Goal: Task Accomplishment & Management: Manage account settings

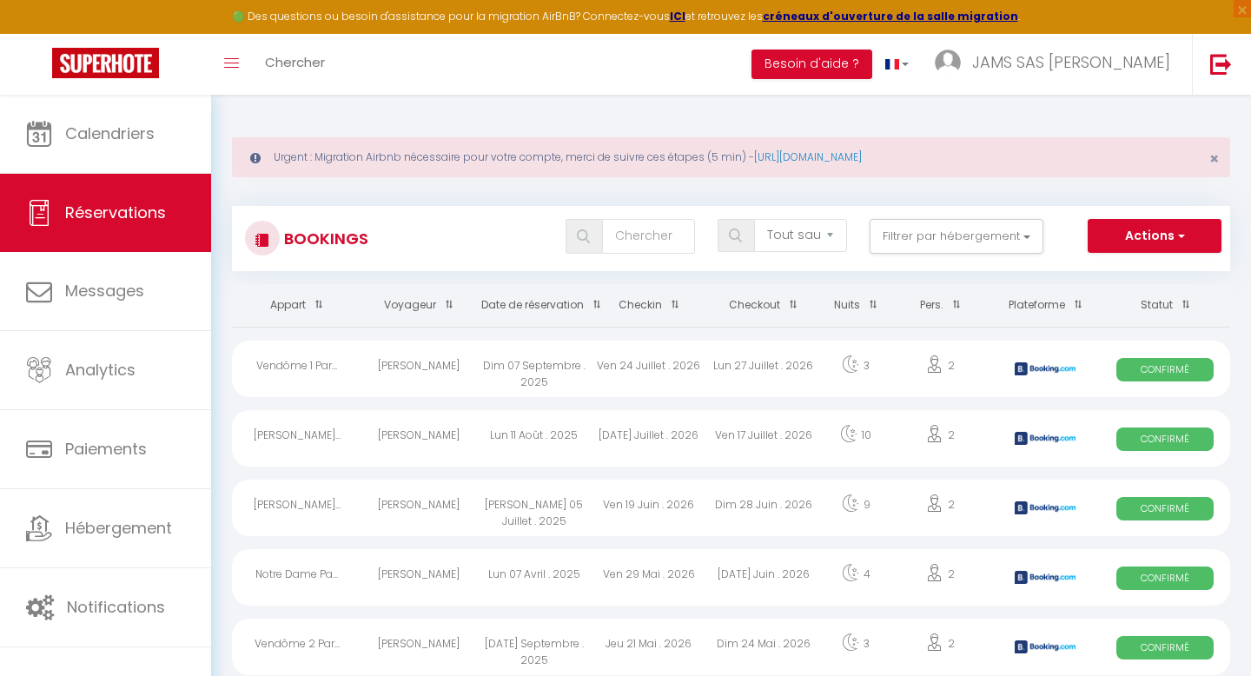
select select "not_cancelled"
click at [552, 308] on th "Date de réservation" at bounding box center [534, 305] width 115 height 43
click at [1161, 439] on span "Confirmé" at bounding box center [1164, 438] width 97 height 23
select select "OK"
select select "KO"
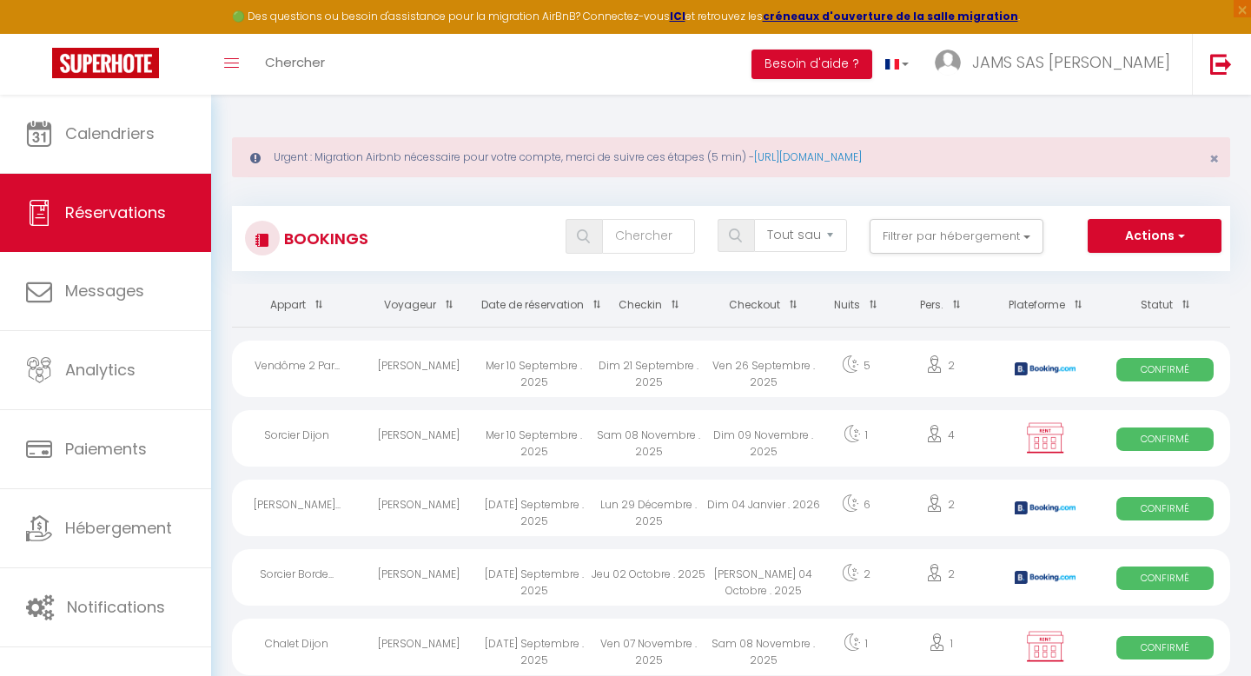
select select "0"
select select "1"
select select
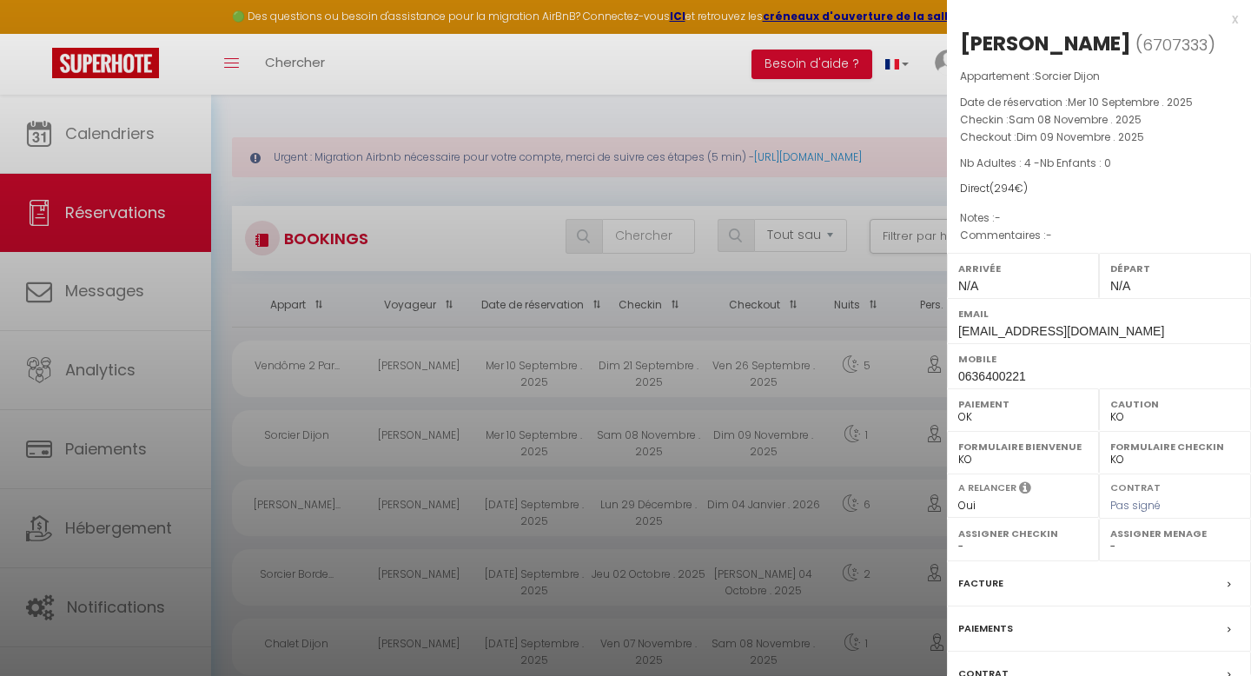
scroll to position [134, 0]
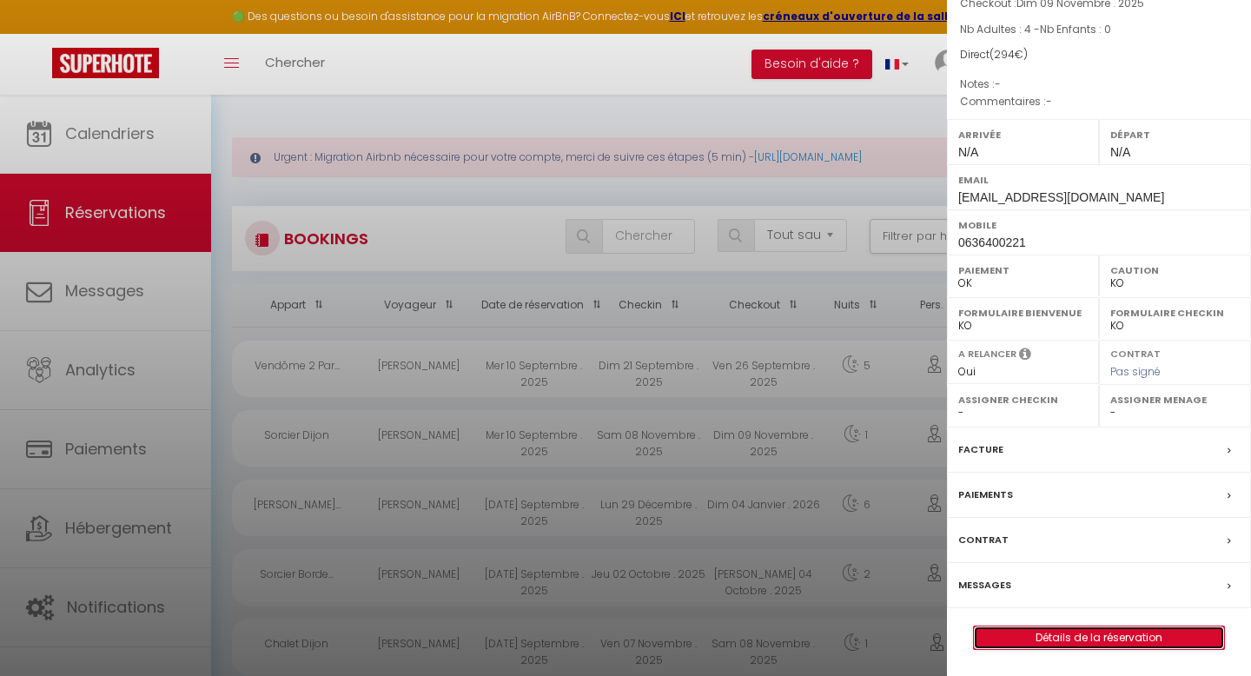
click at [1086, 643] on link "Détails de la réservation" at bounding box center [1099, 637] width 250 height 23
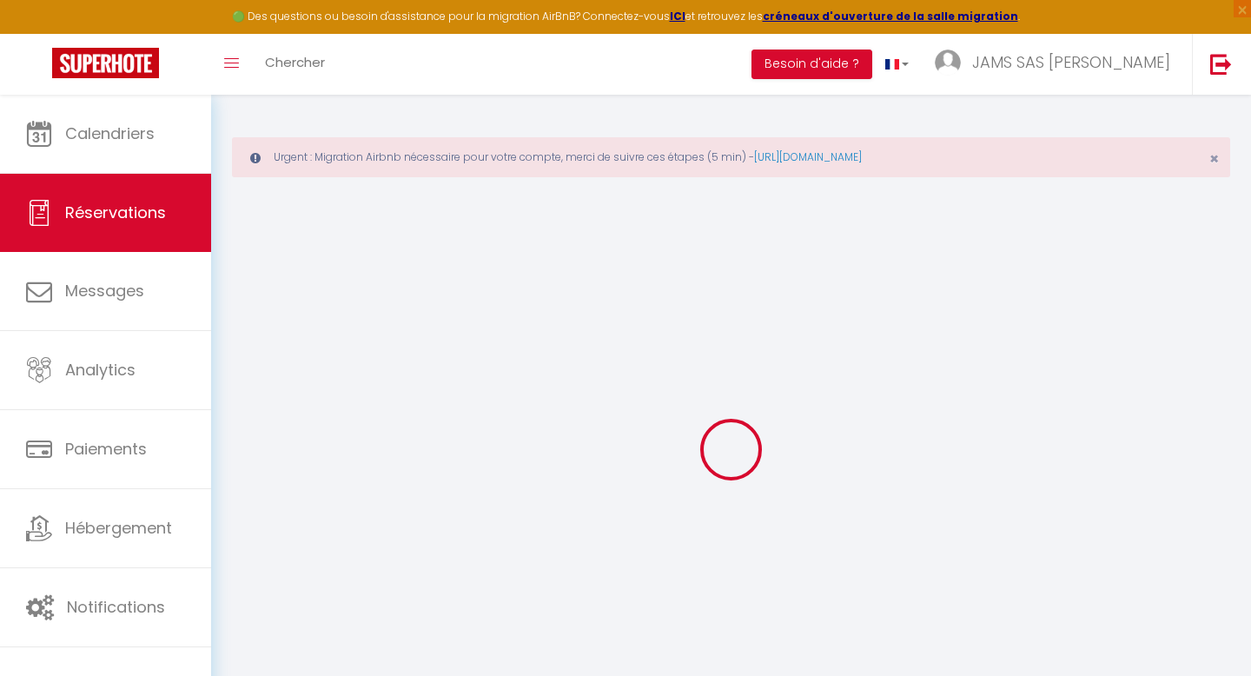
select select
checkbox input "false"
select select
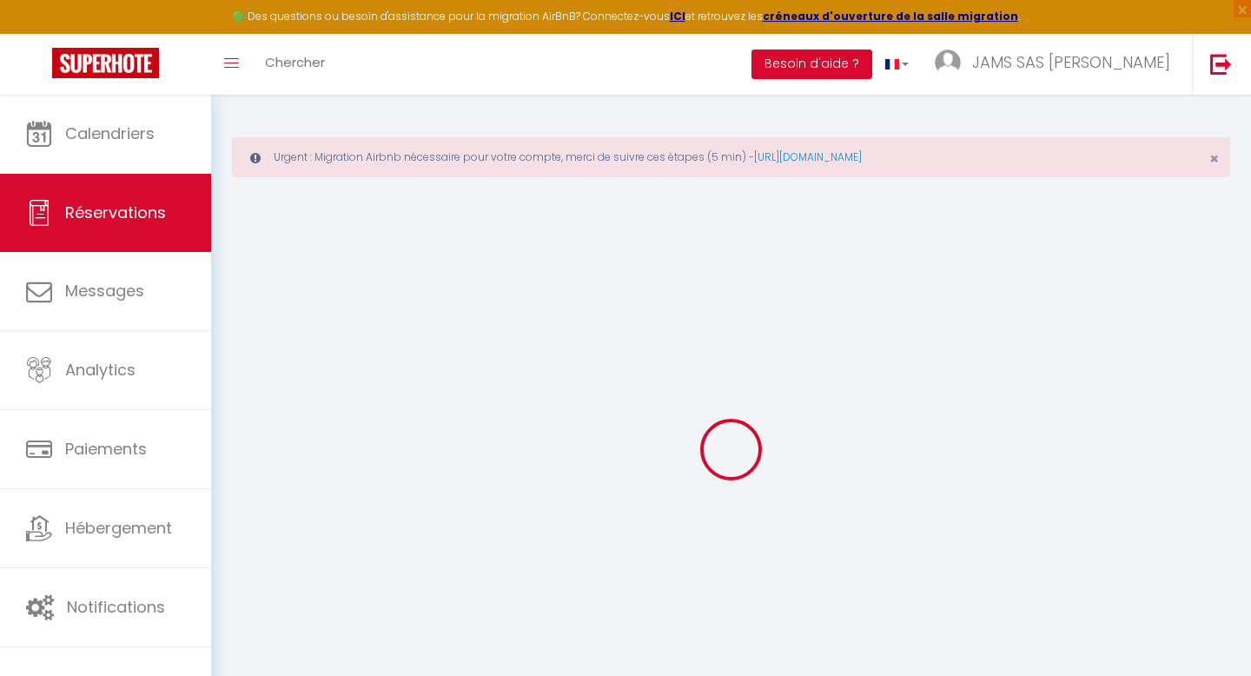
checkbox input "false"
select select
checkbox input "false"
type input "49"
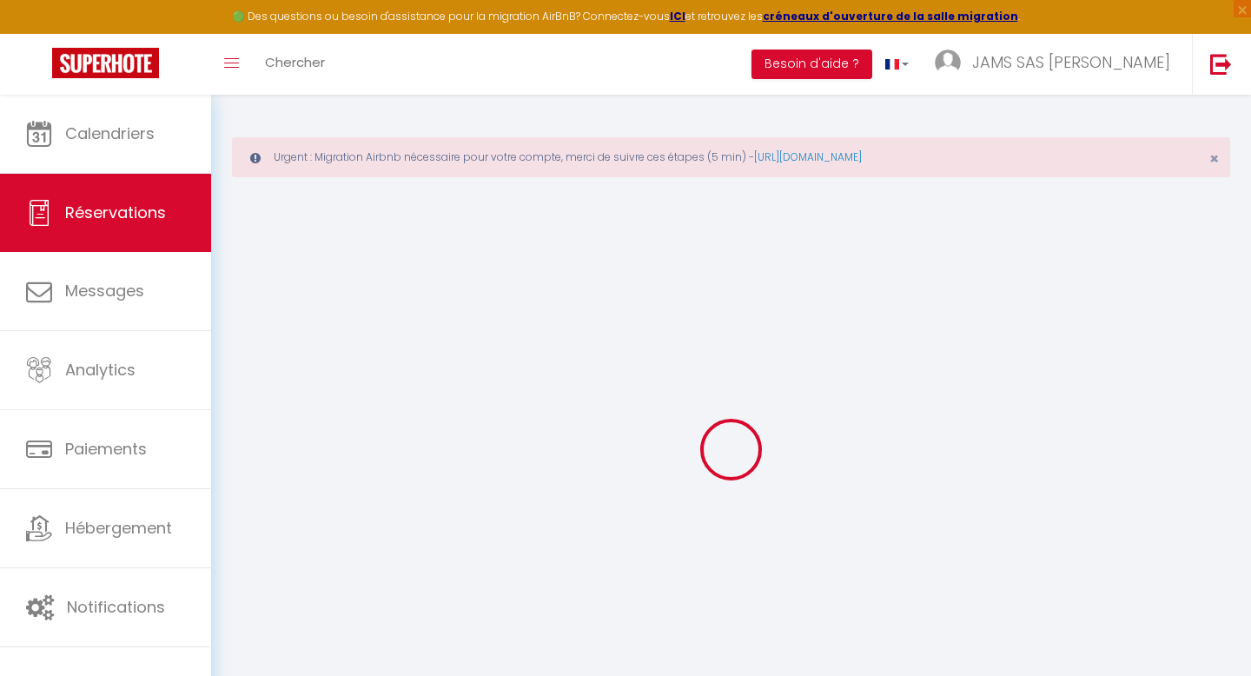
type input "4"
select select
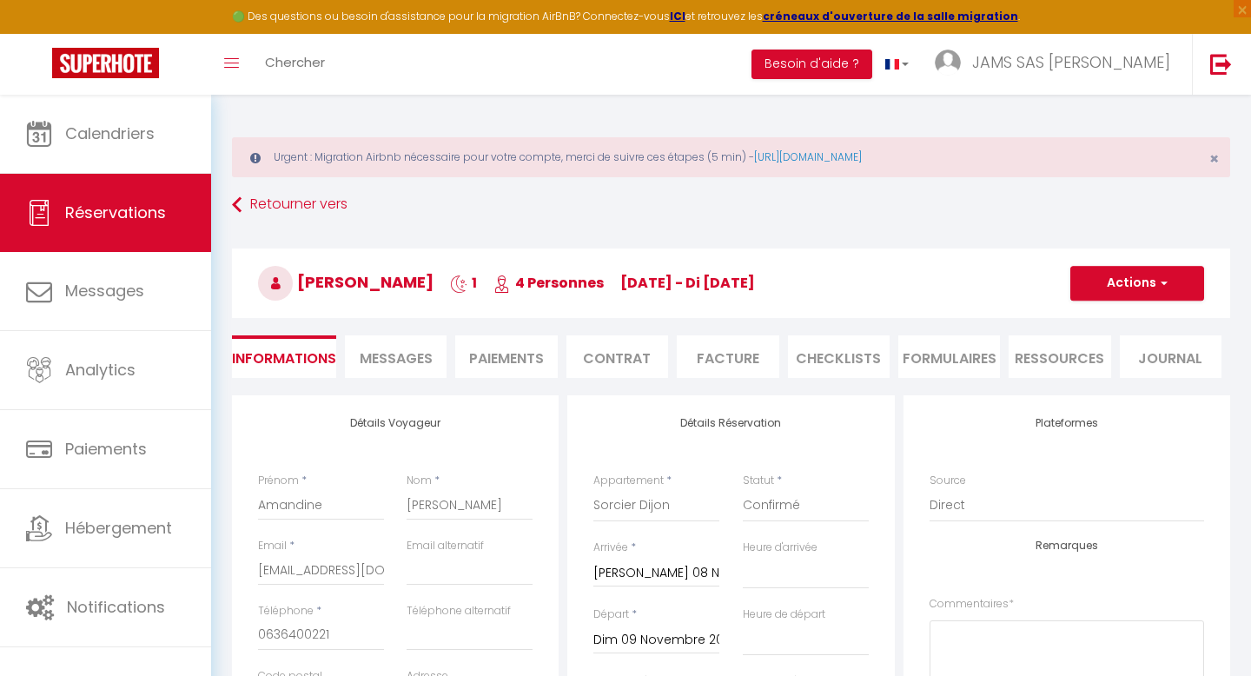
checkbox input "false"
select select
click at [1166, 276] on span "button" at bounding box center [1161, 283] width 10 height 16
click at [1093, 364] on link "Supprimer" at bounding box center [1119, 366] width 137 height 23
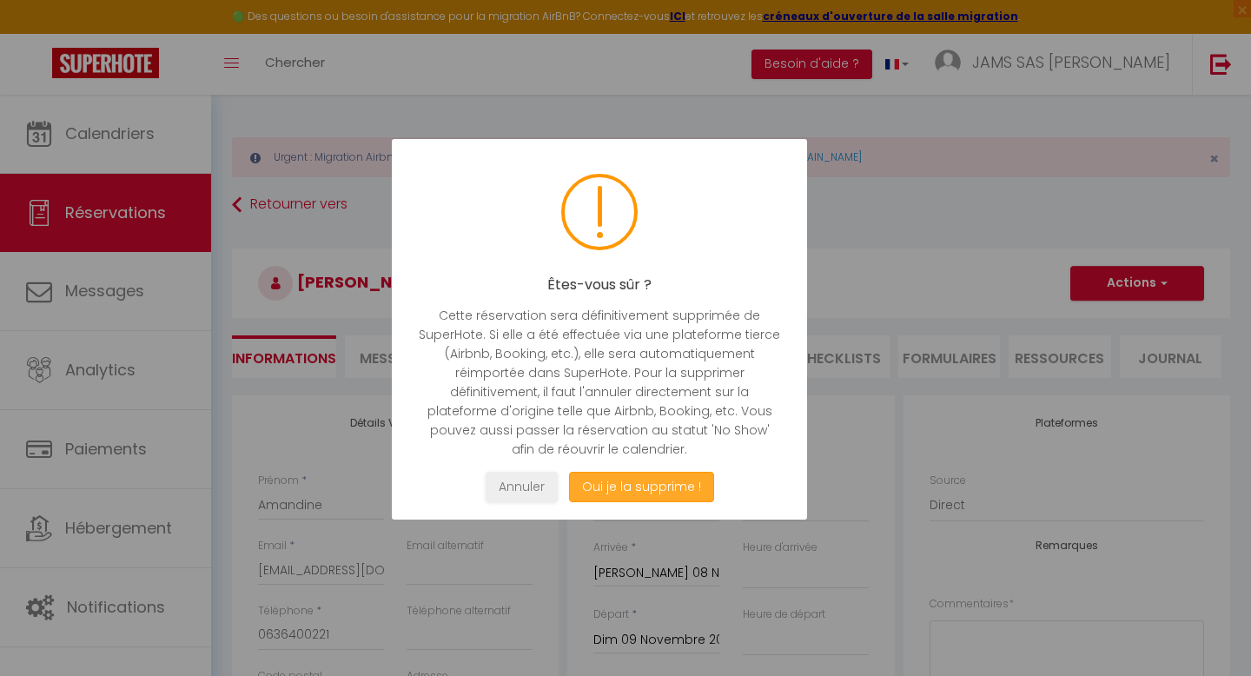
click at [604, 490] on button "Oui je la supprime !" at bounding box center [641, 487] width 145 height 30
select select "not_cancelled"
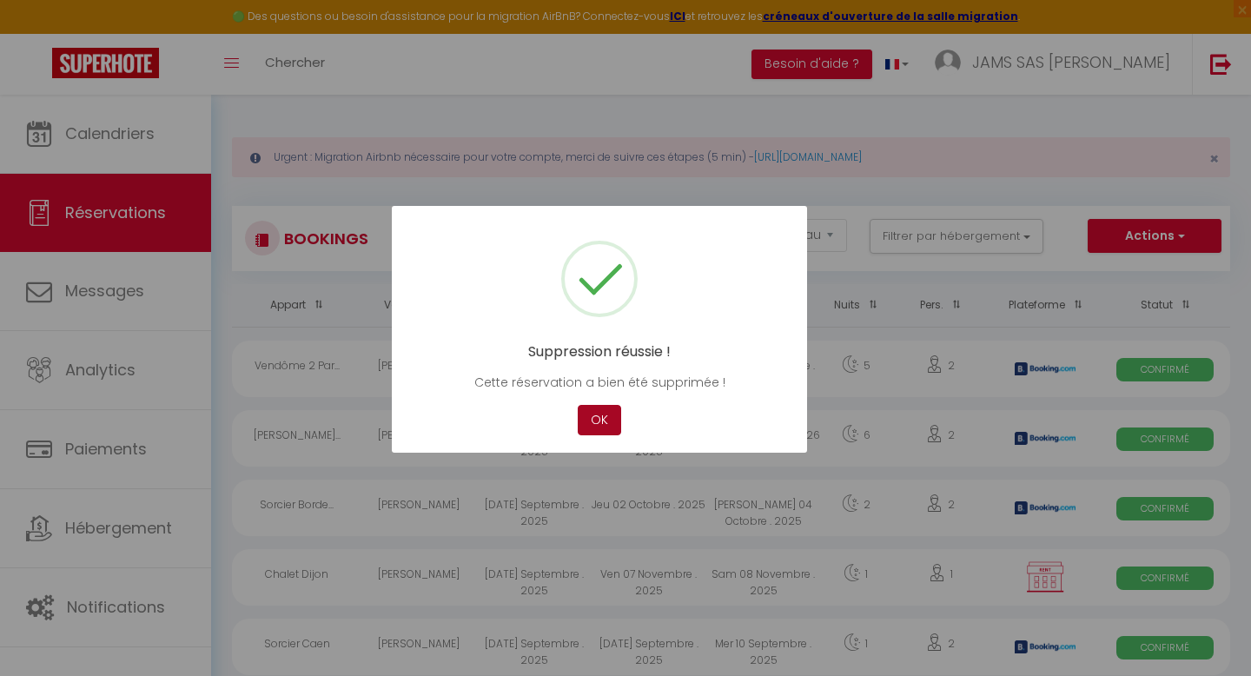
click at [593, 406] on button "OK" at bounding box center [599, 420] width 43 height 30
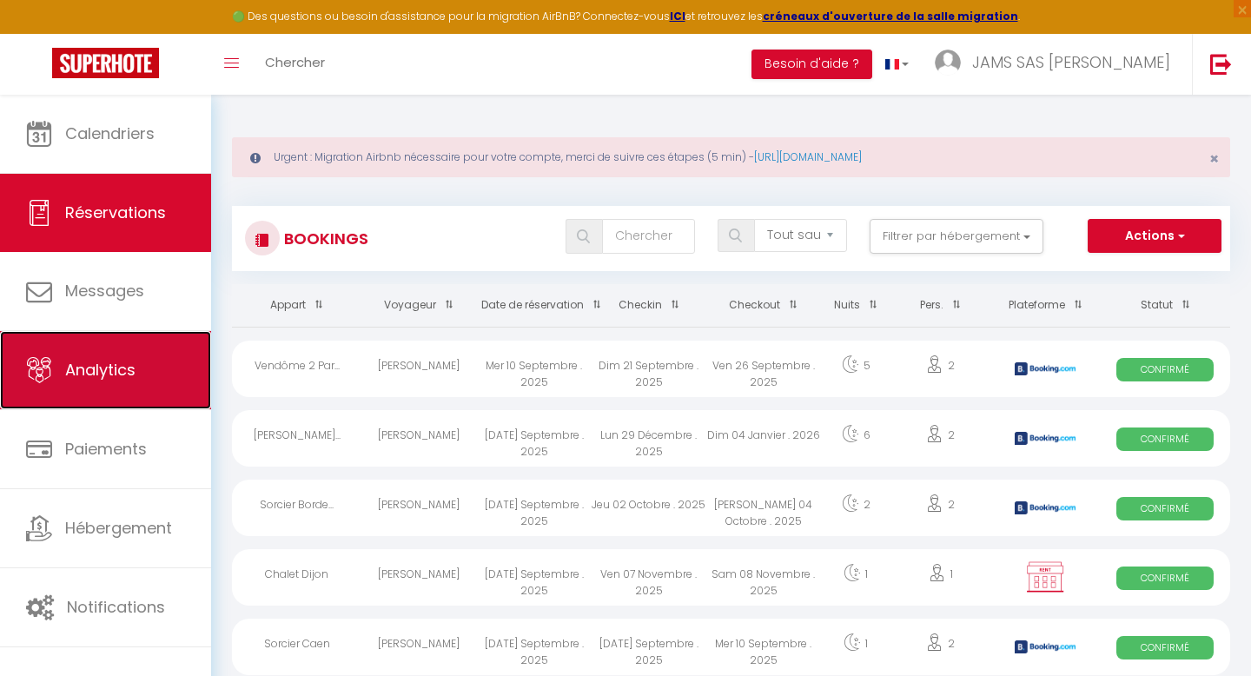
click at [107, 364] on span "Analytics" at bounding box center [100, 370] width 70 height 22
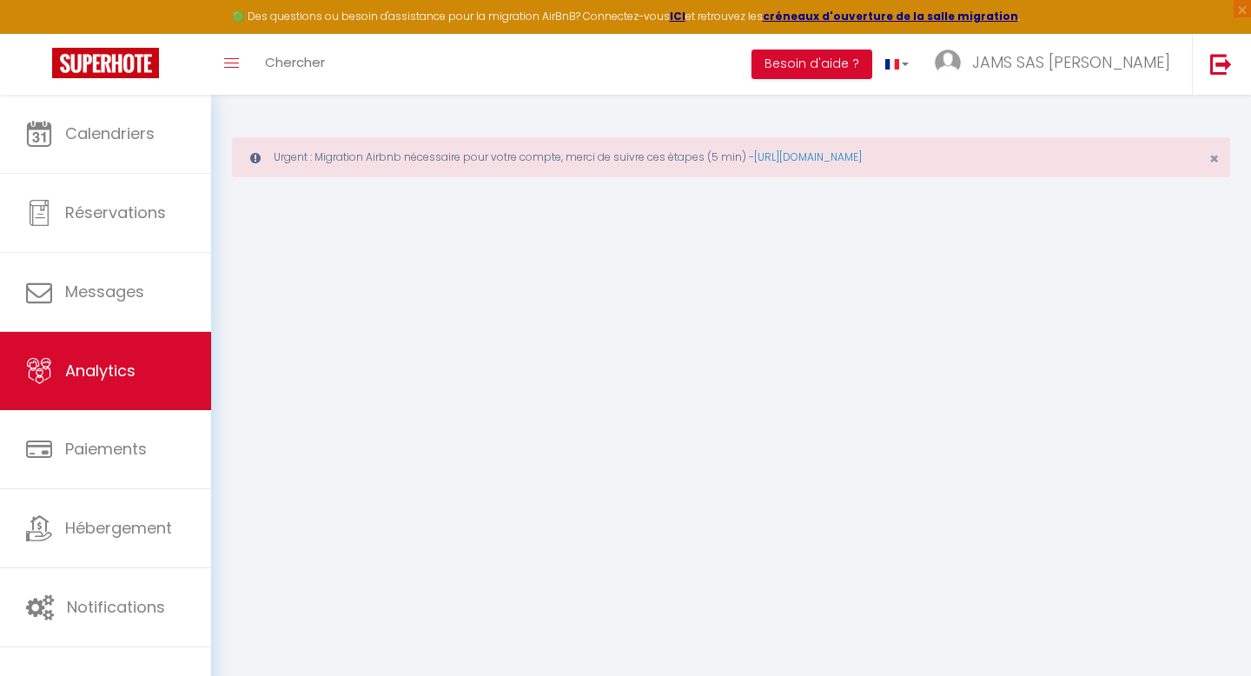
select select "2025"
select select "9"
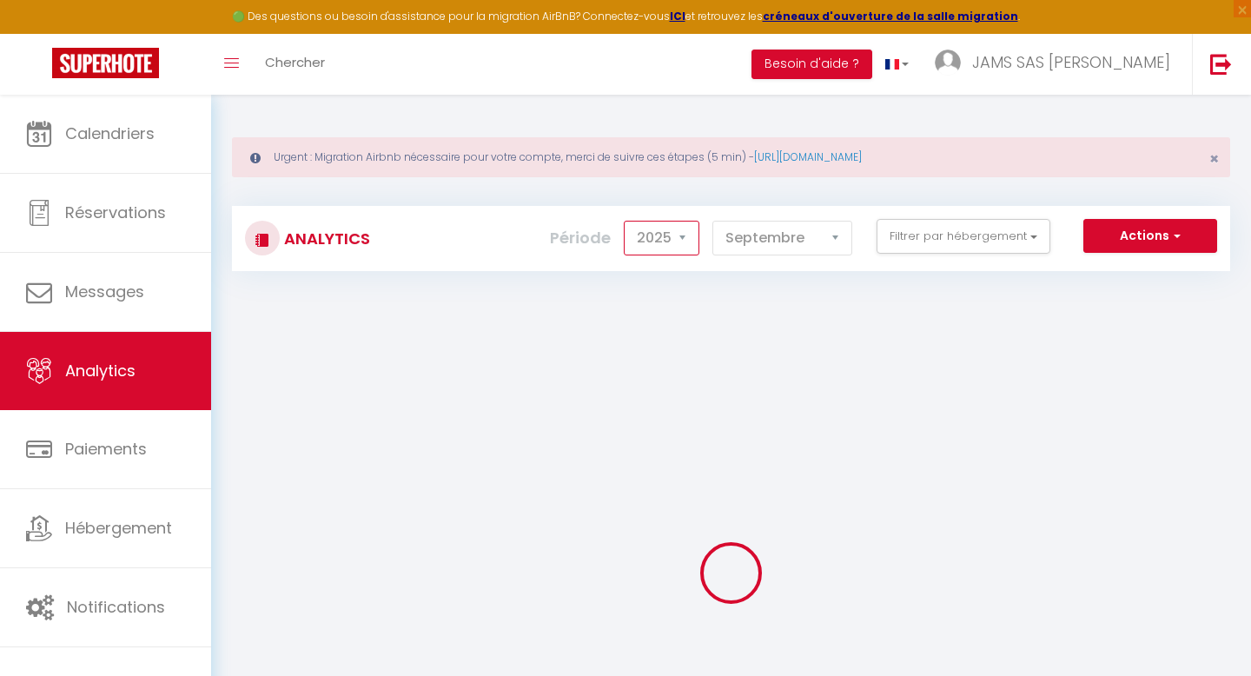
click at [690, 239] on select "2014 2015 2016 2017 2018 2019 2020 2021 2022 2023 2024 2025 2026 2027" at bounding box center [662, 238] width 76 height 35
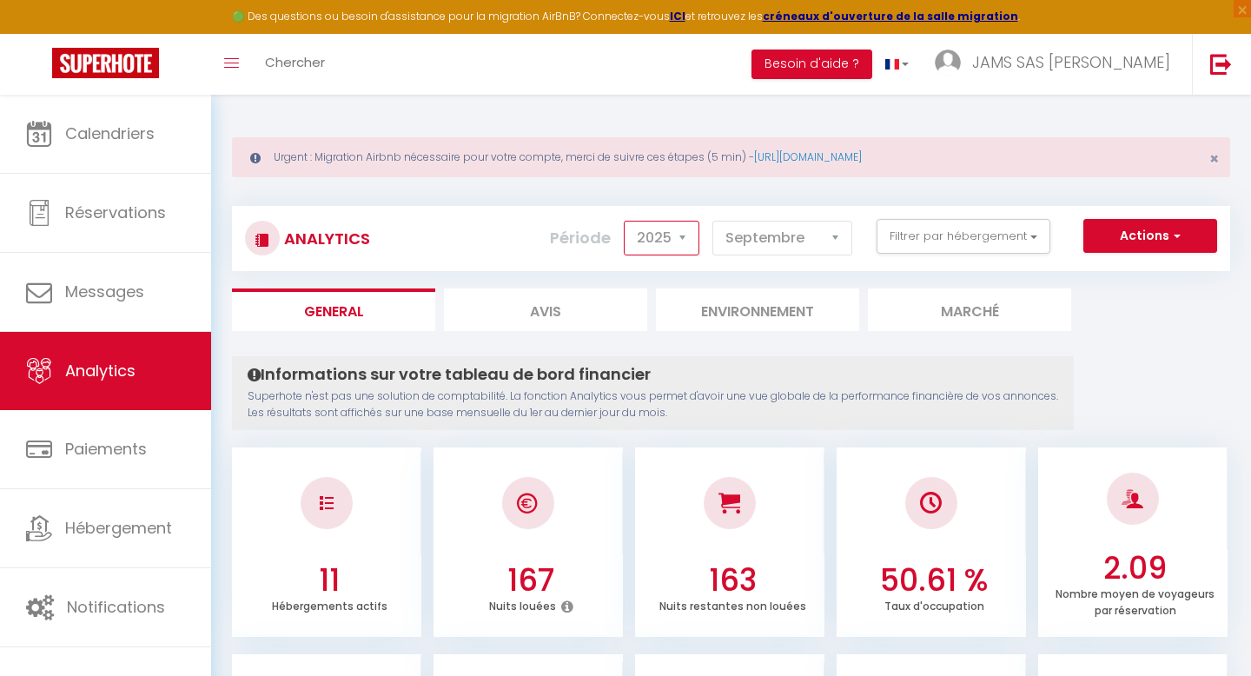
select select "2023"
click at [625, 221] on select "2014 2015 2016 2017 2018 2019 2020 2021 2022 2023 2024 2025 2026 2027" at bounding box center [662, 238] width 76 height 35
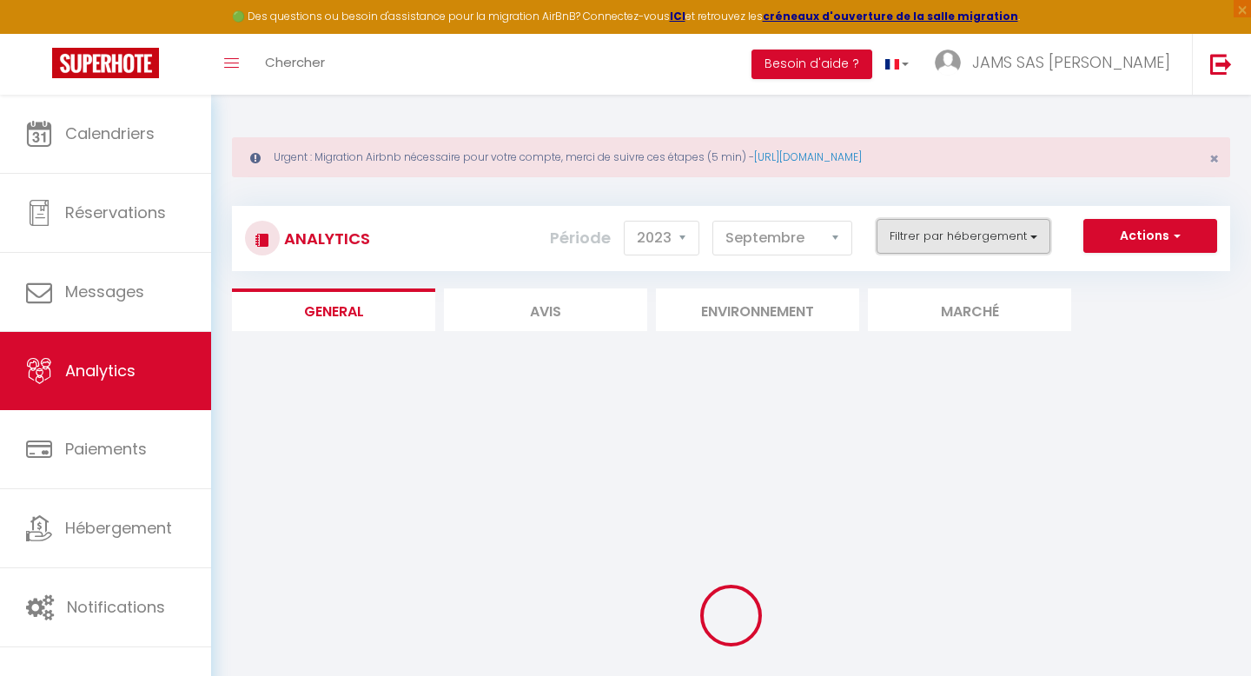
click at [1020, 221] on button "Filtrer par hébergement" at bounding box center [963, 236] width 174 height 35
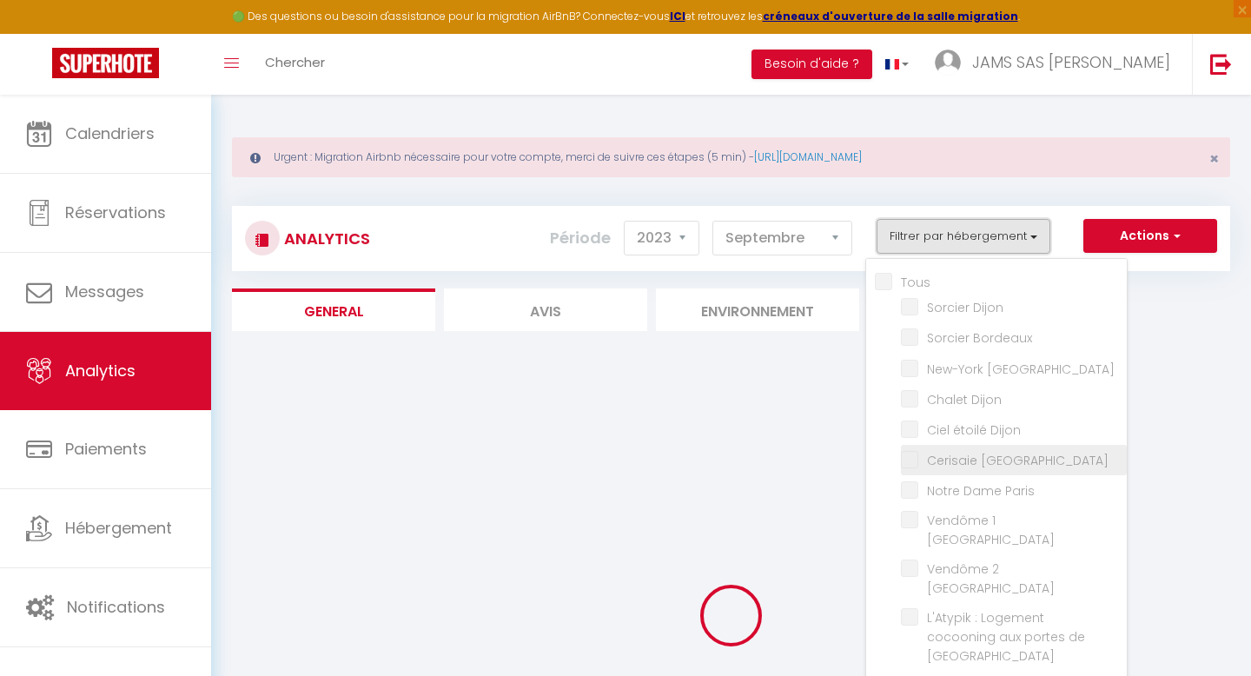
checkbox input "false"
checkbox Dijon "false"
checkbox Bordeaux "false"
checkbox Reims "false"
checkbox Dijon "false"
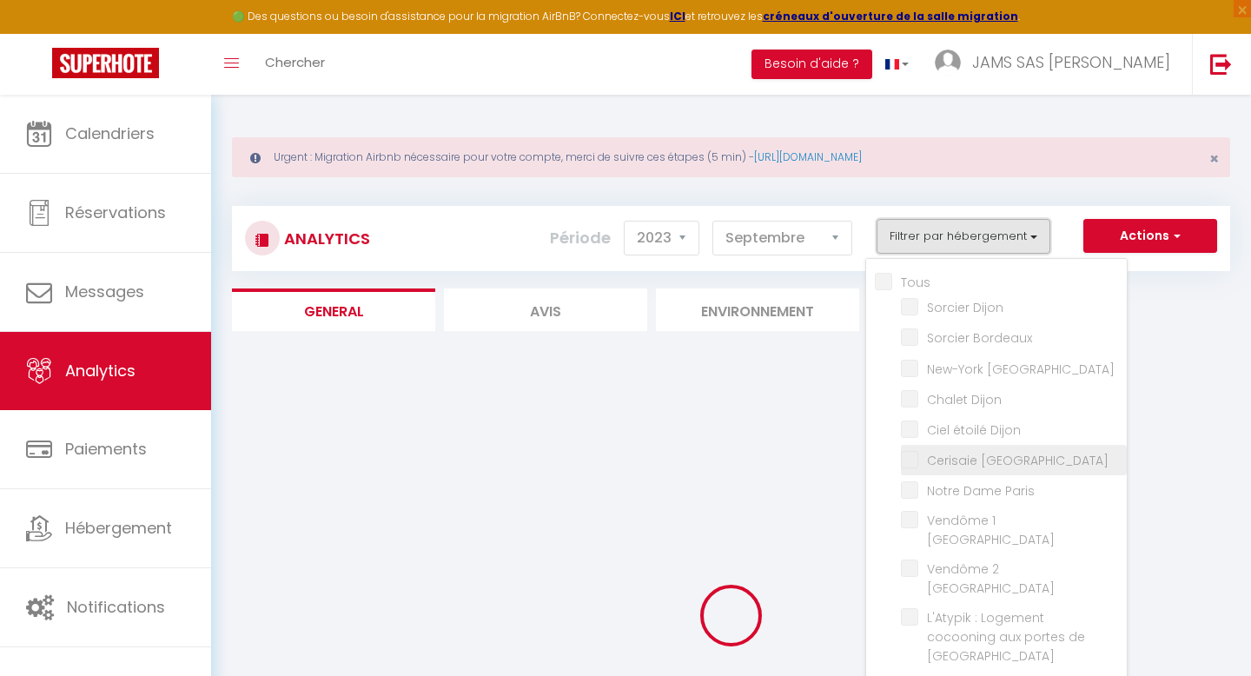
checkbox Dijon "false"
checkbox Paris "false"
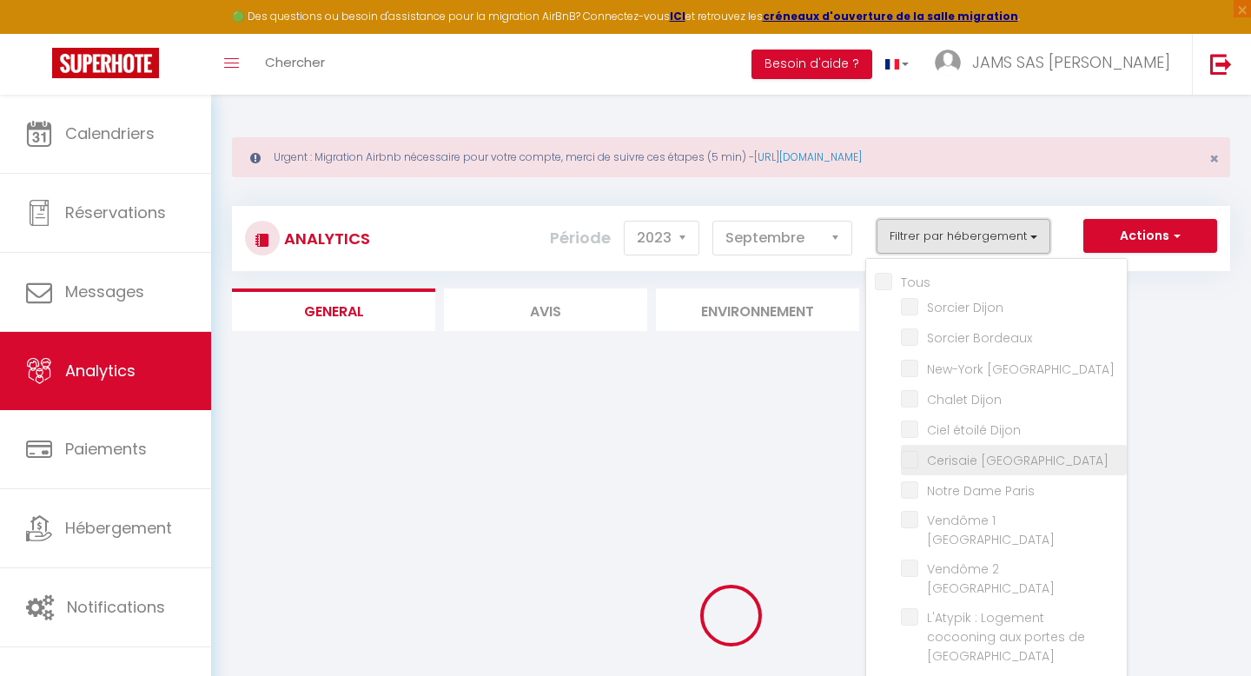
checkbox Paris "false"
checkbox Caen "false"
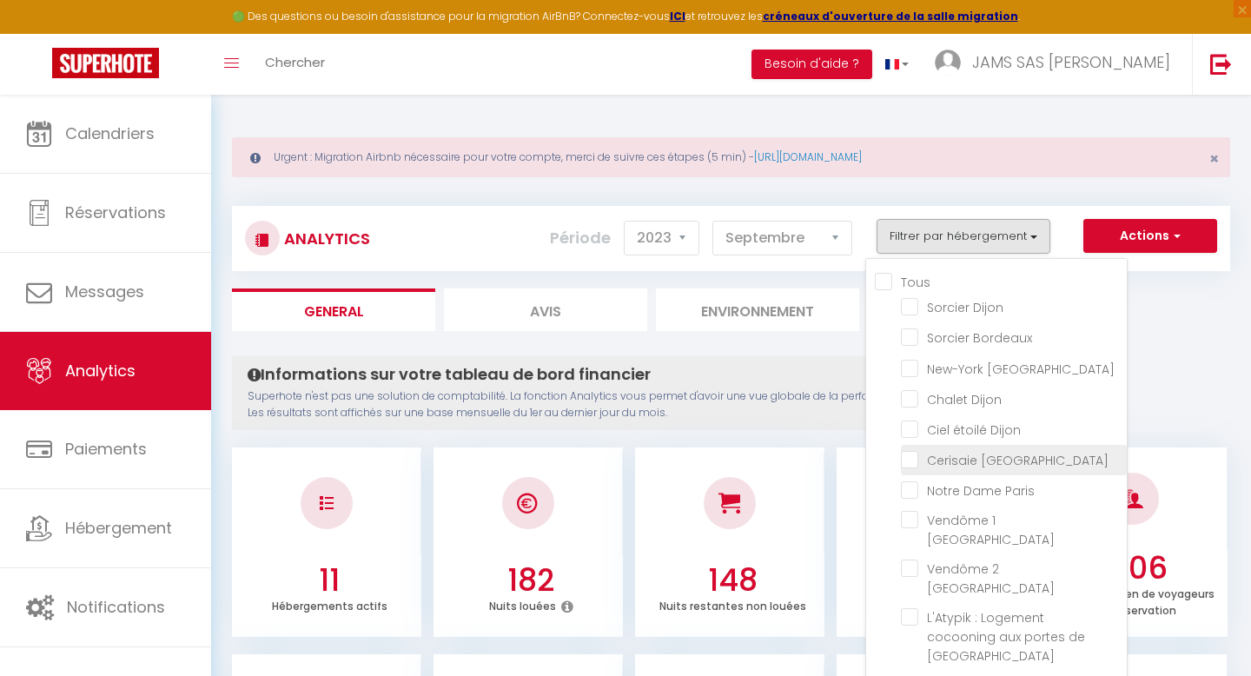
click at [963, 456] on Paris "checkbox" at bounding box center [1014, 458] width 226 height 17
checkbox Paris "true"
checkbox Dijon "false"
checkbox Bordeaux "false"
checkbox Reims "false"
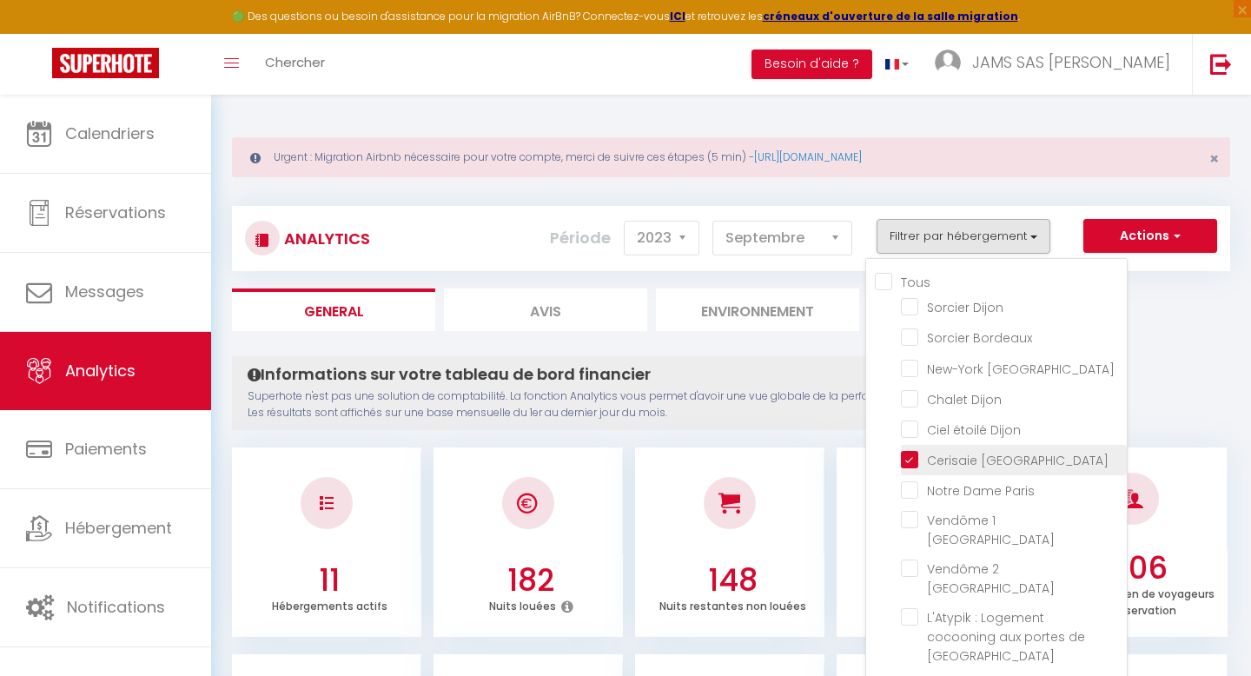
checkbox Dijon "false"
checkbox Paris "false"
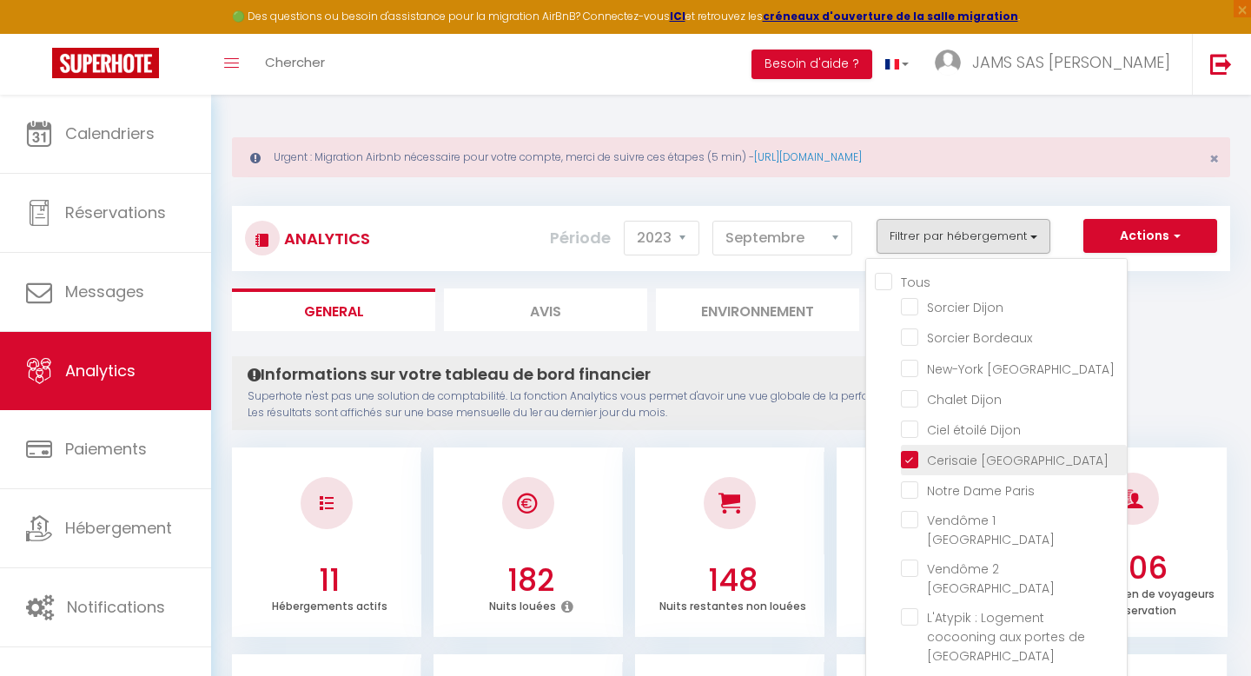
checkbox Paris "false"
checkbox Caen "false"
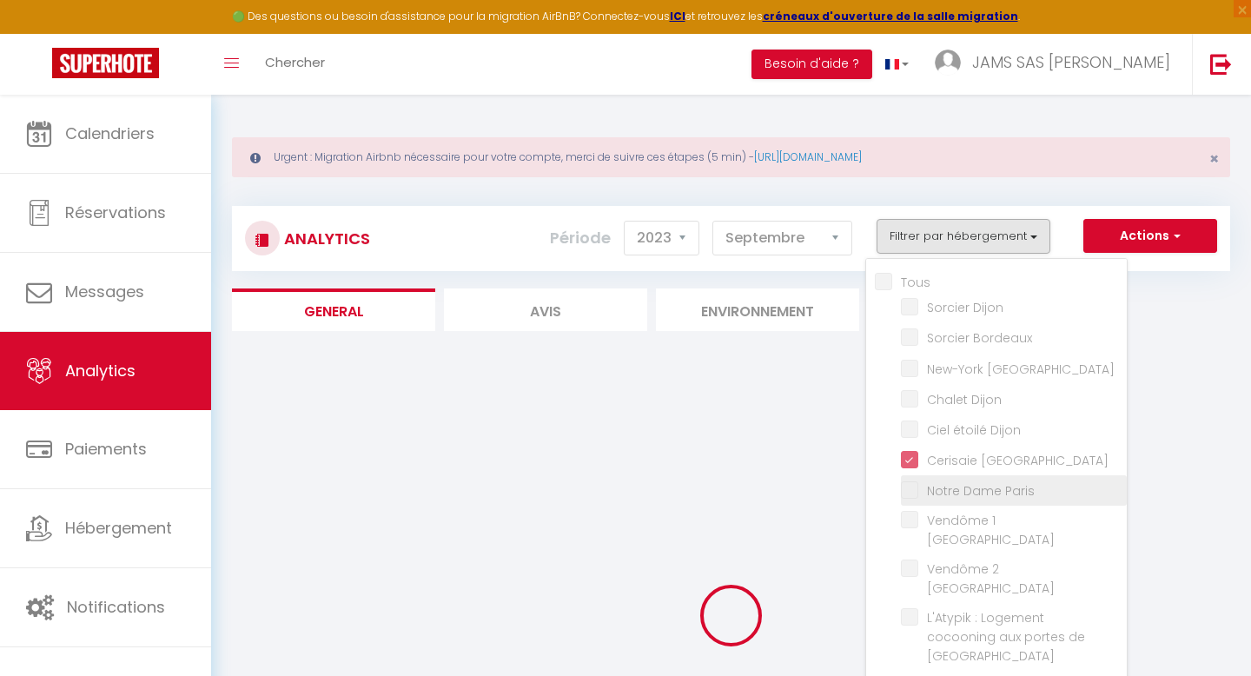
checkbox Dijon "false"
checkbox Bordeaux "false"
checkbox Reims "false"
checkbox Dijon "false"
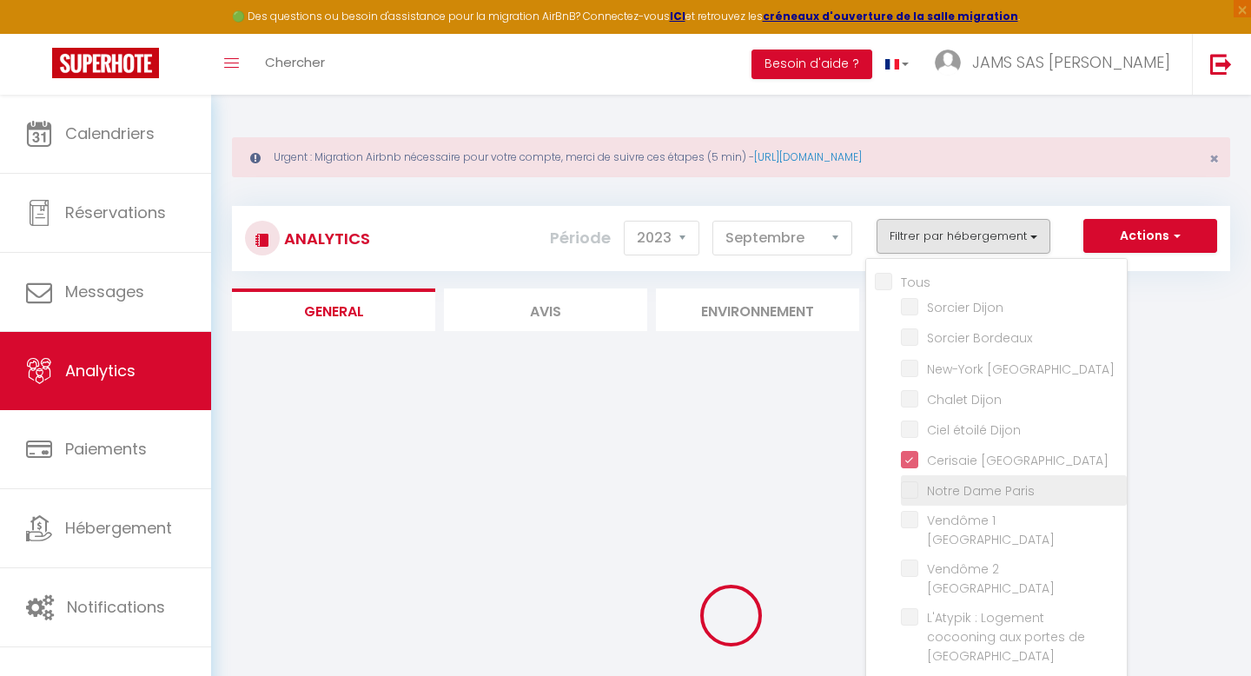
checkbox Paris "false"
checkbox Caen "false"
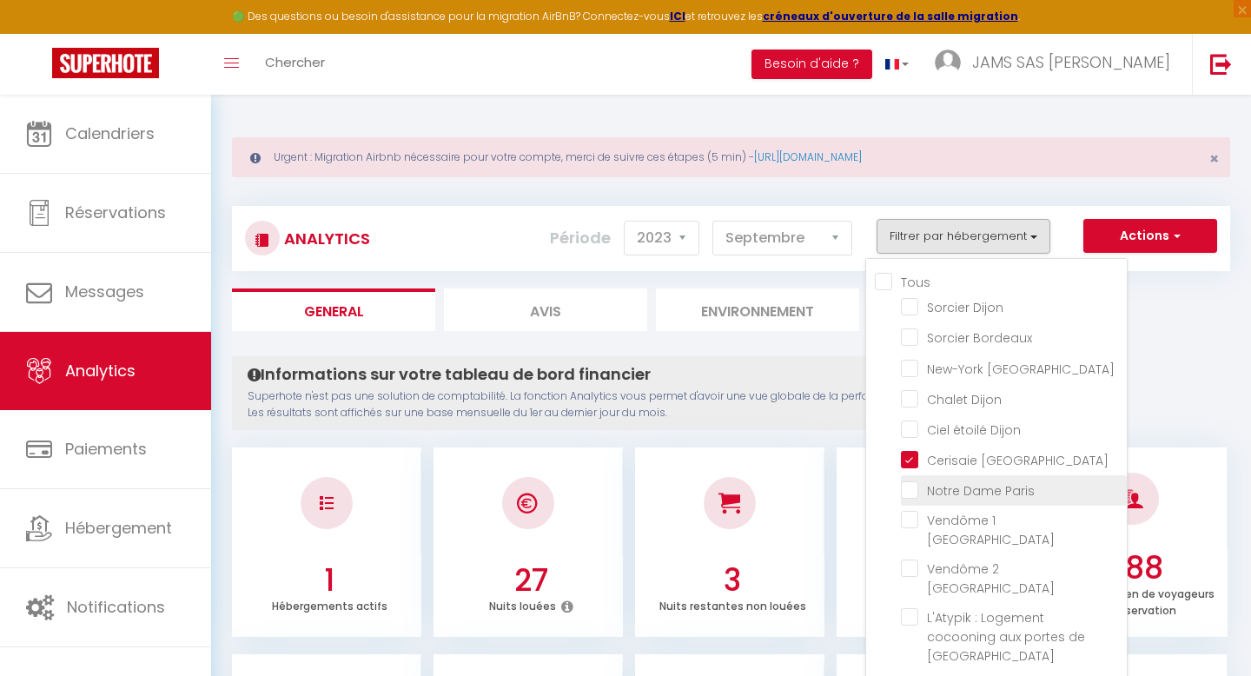
click at [959, 485] on Paris "checkbox" at bounding box center [1014, 488] width 226 height 17
checkbox Paris "true"
checkbox Dijon "false"
checkbox Bordeaux "false"
checkbox Reims "false"
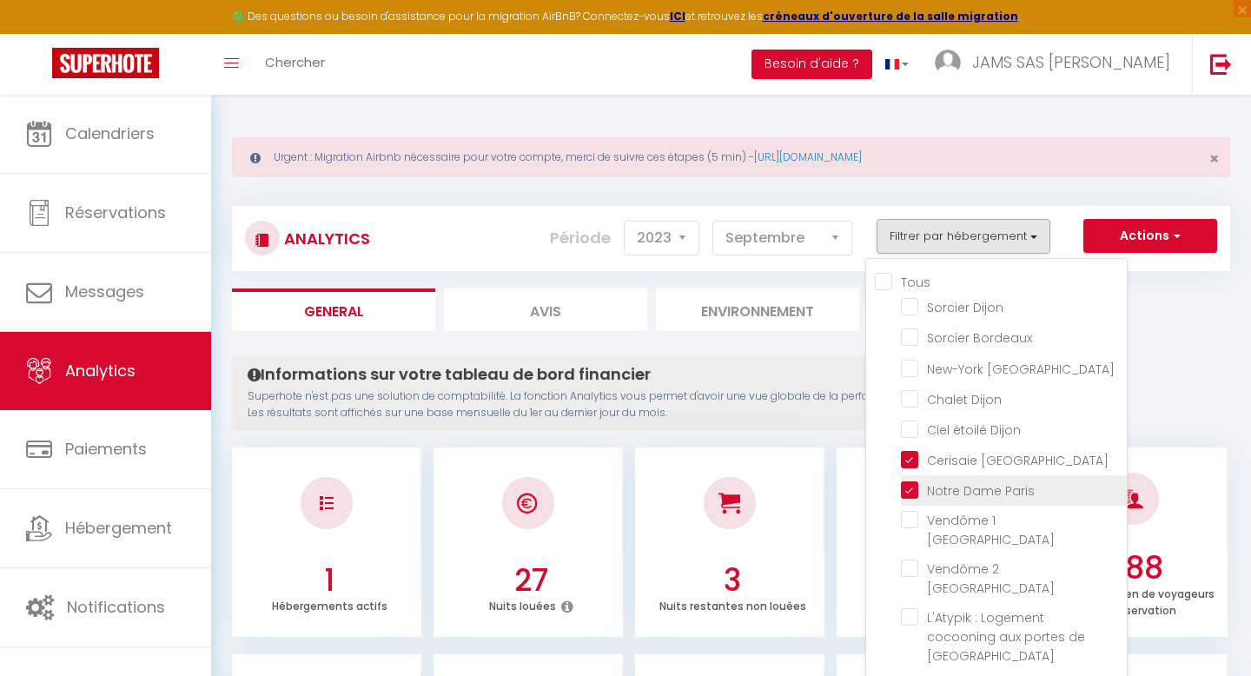
checkbox Dijon "false"
checkbox Paris "false"
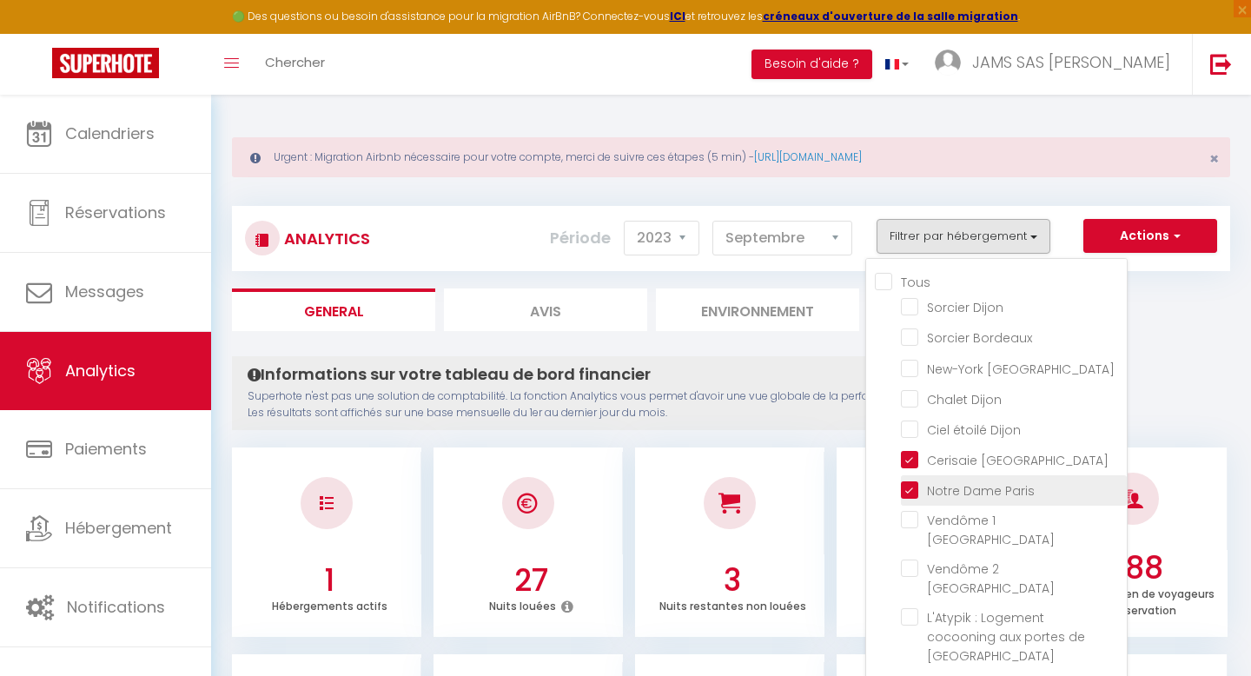
checkbox Caen "false"
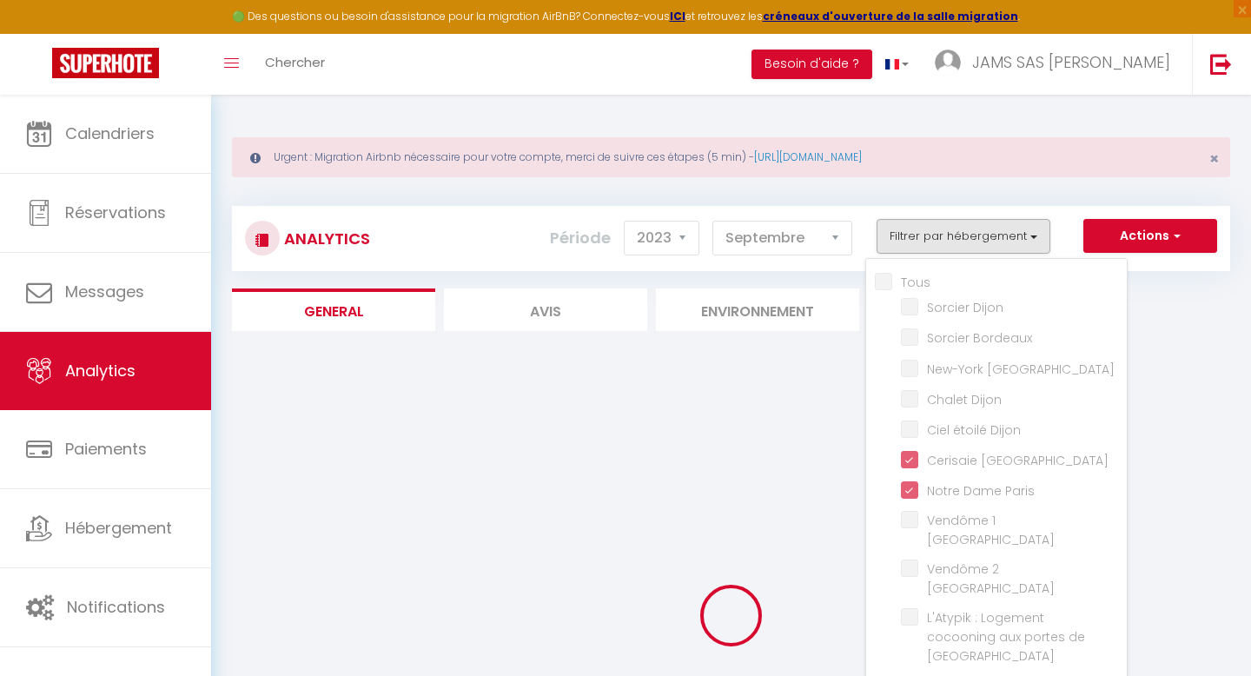
checkbox Dijon "false"
checkbox Bordeaux "false"
checkbox Reims "false"
checkbox Dijon "false"
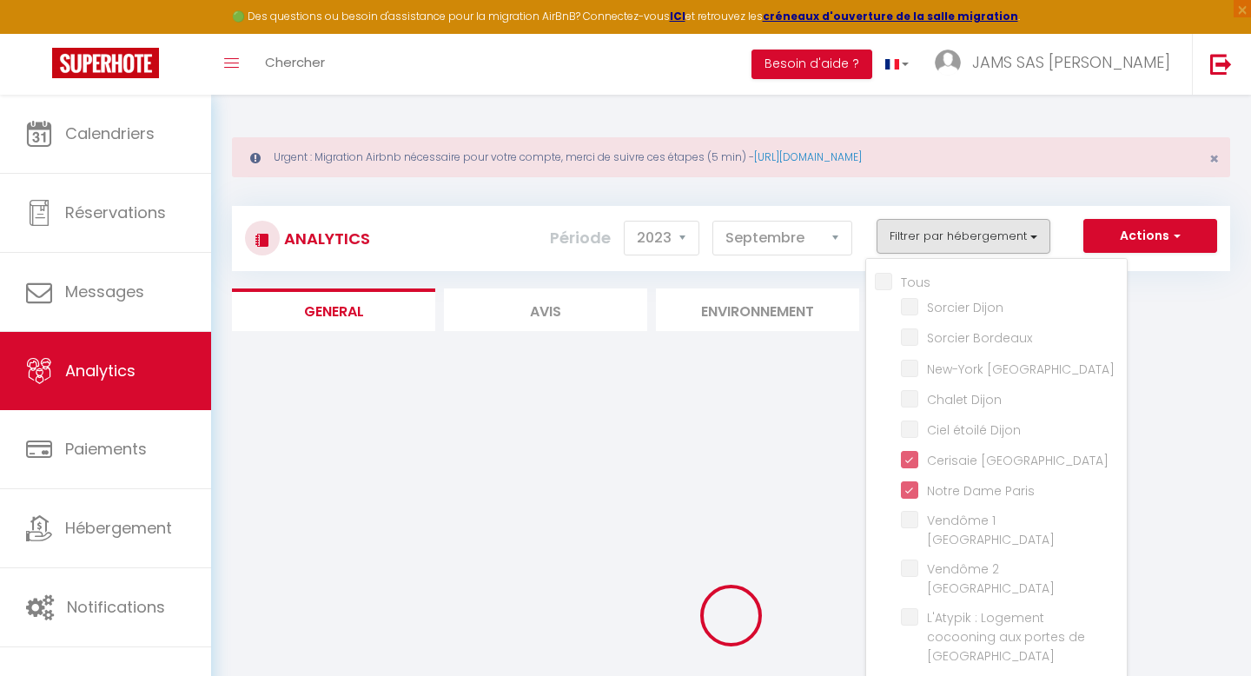
checkbox Paris "false"
checkbox Caen "false"
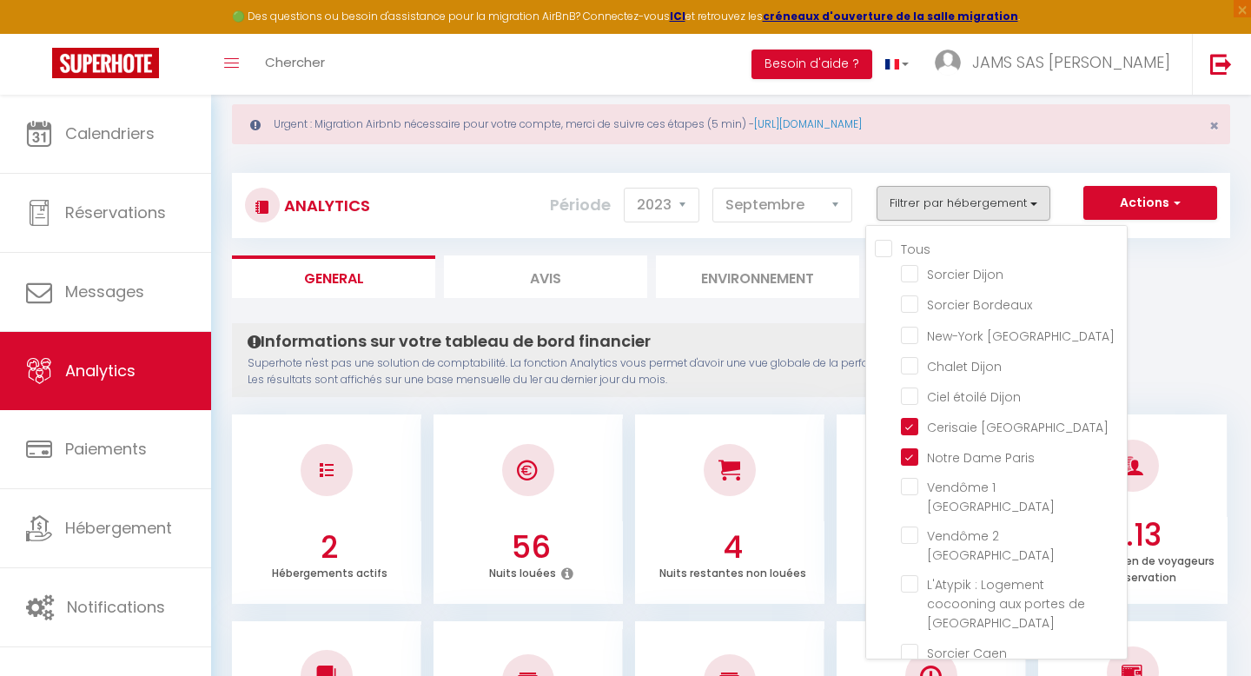
scroll to position [22, 0]
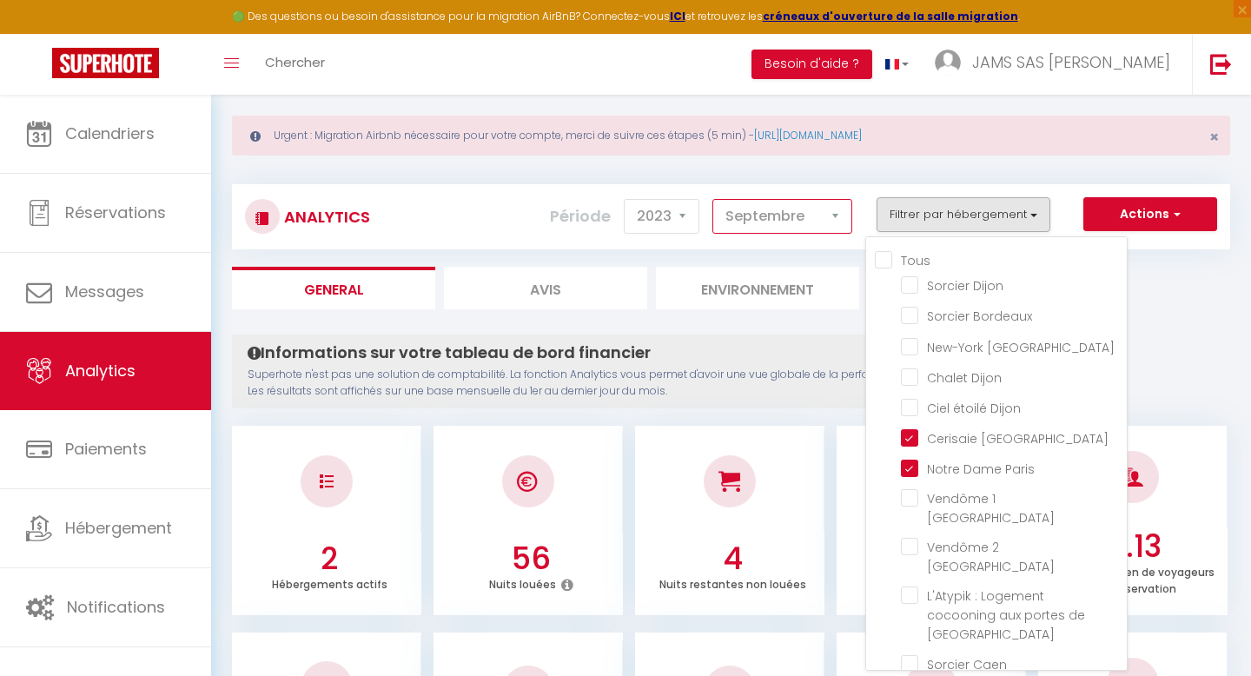
click at [834, 220] on select "[PERSON_NAME] Mars [PERSON_NAME] Juin Juillet Août Septembre Octobre Novembre D…" at bounding box center [782, 216] width 140 height 35
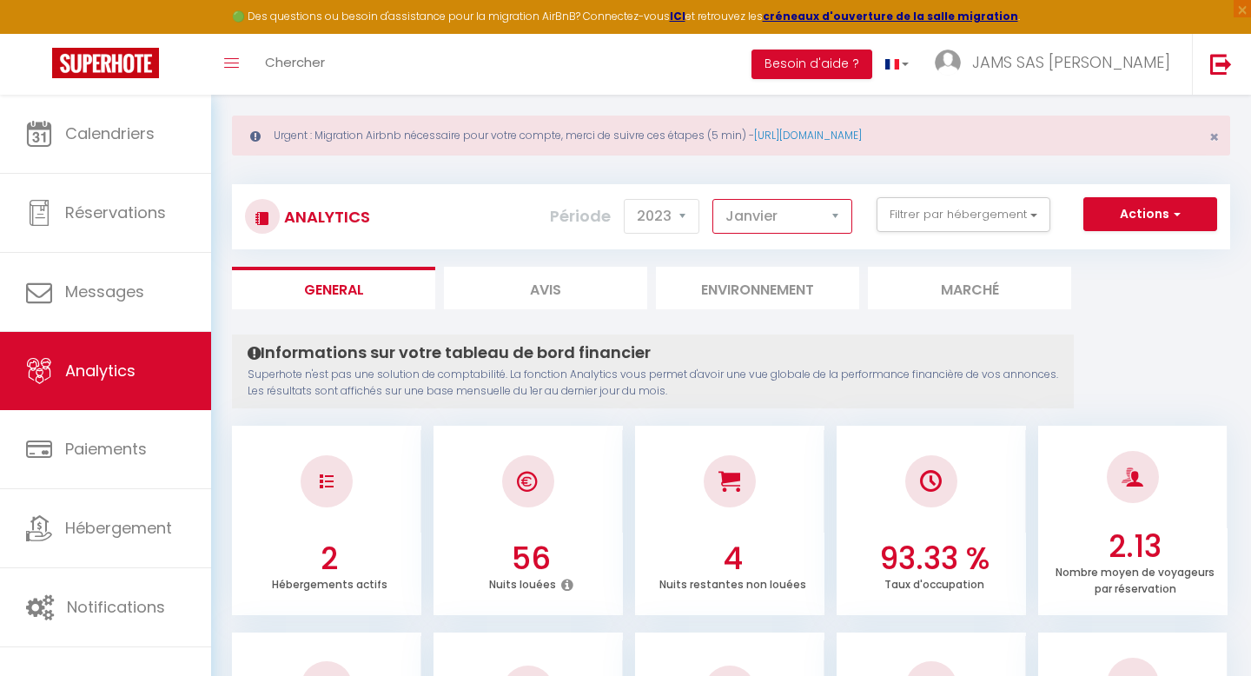
click at [713, 199] on select "[PERSON_NAME] Mars [PERSON_NAME] Juin Juillet Août Septembre Octobre Novembre D…" at bounding box center [782, 216] width 140 height 35
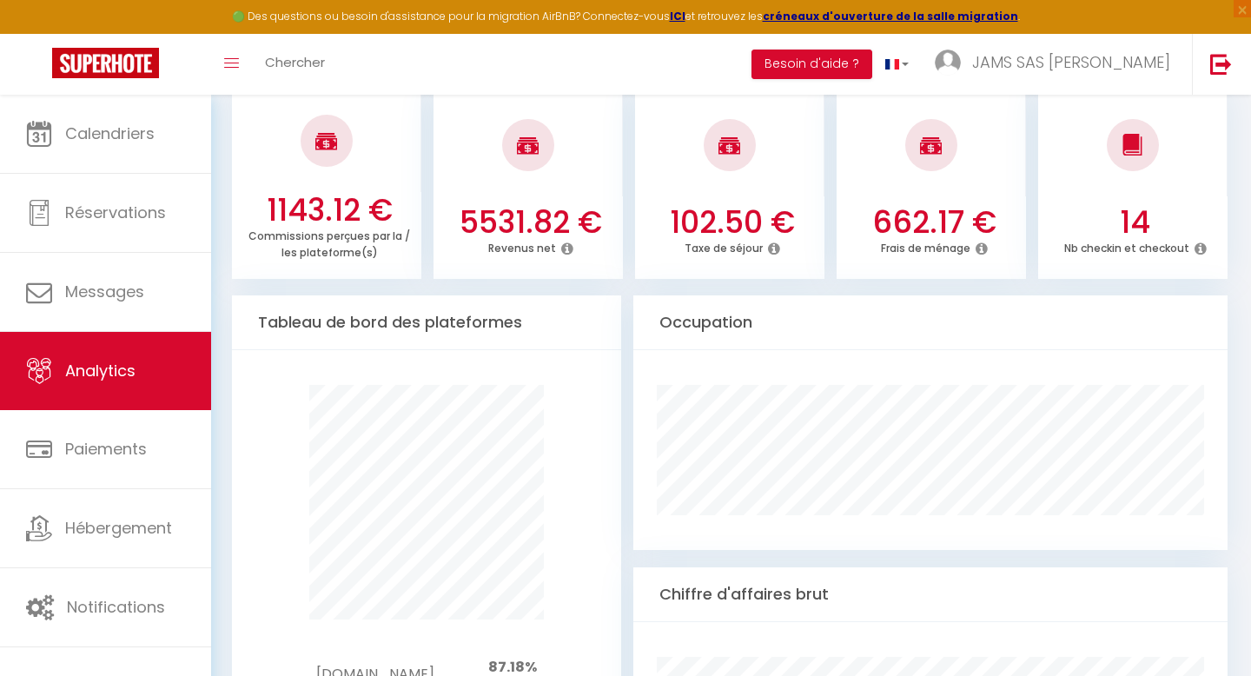
scroll to position [761, 0]
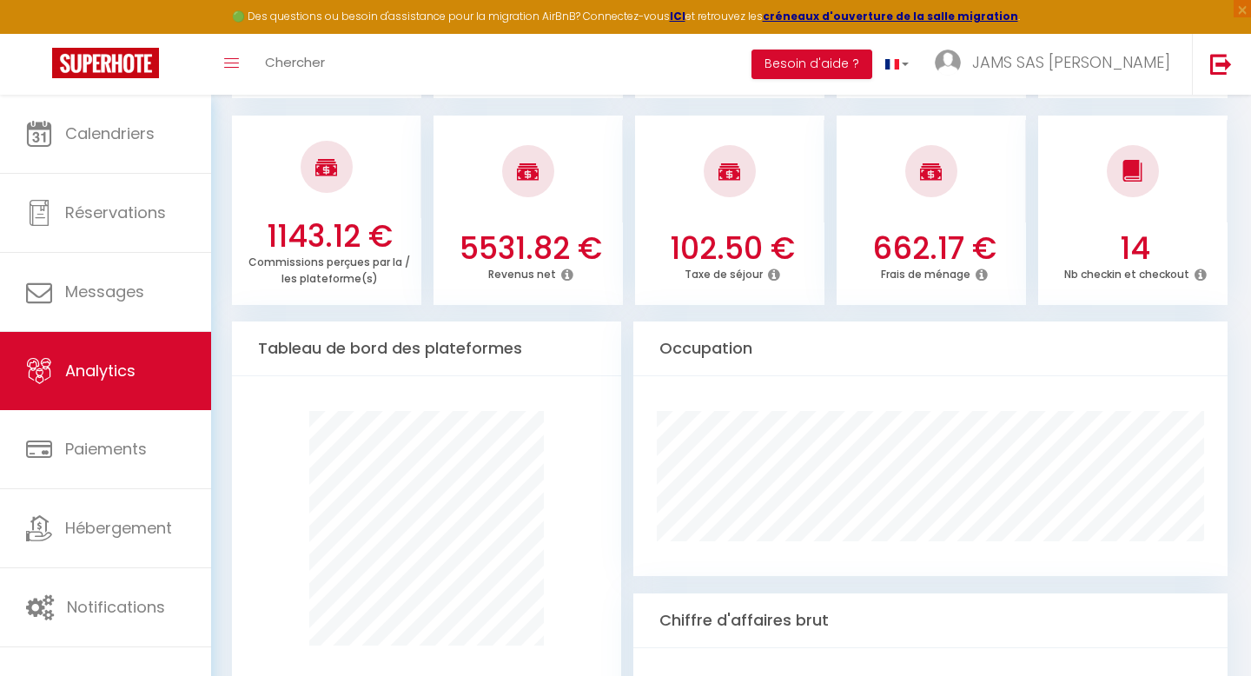
drag, startPoint x: 1227, startPoint y: 497, endPoint x: 1213, endPoint y: 497, distance: 13.9
click at [1213, 497] on div at bounding box center [930, 476] width 617 height 200
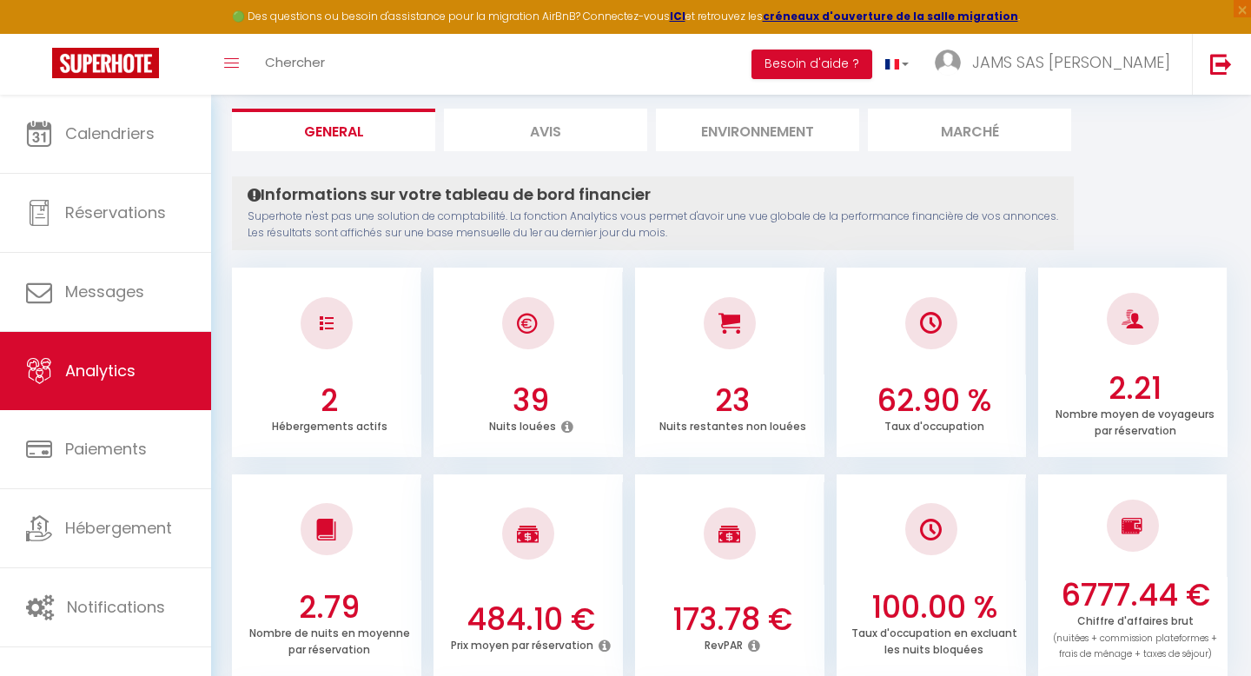
scroll to position [134, 0]
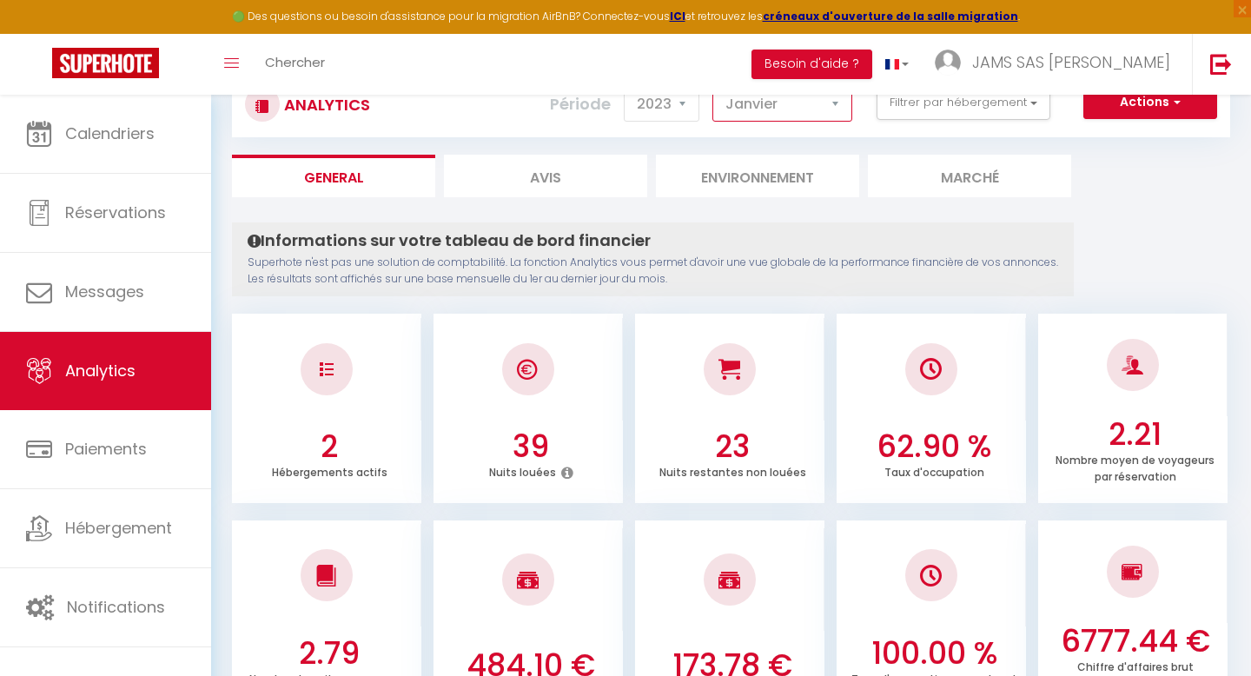
click at [842, 102] on select "[PERSON_NAME] Mars [PERSON_NAME] Juin Juillet Août Septembre Octobre Novembre D…" at bounding box center [782, 104] width 140 height 35
click at [713, 87] on select "[PERSON_NAME] Mars [PERSON_NAME] Juin Juillet Août Septembre Octobre Novembre D…" at bounding box center [782, 104] width 140 height 35
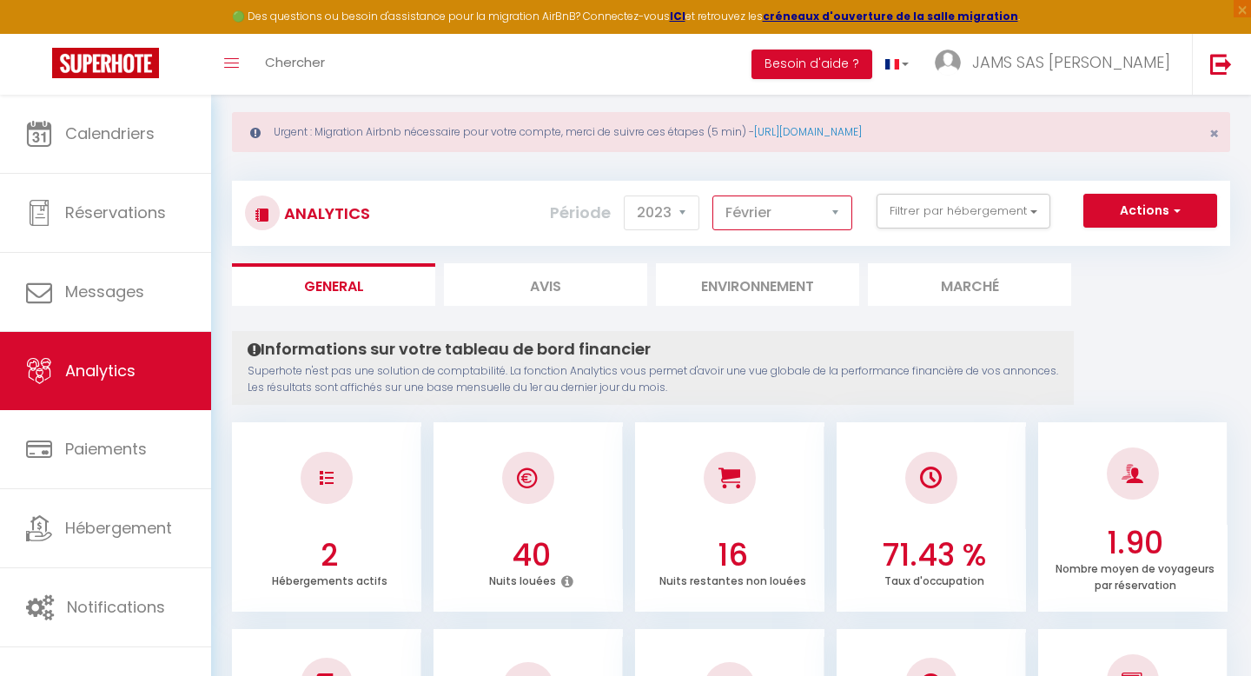
scroll to position [26, 0]
click at [825, 215] on select "[PERSON_NAME] Mars [PERSON_NAME] Juin Juillet Août Septembre Octobre Novembre D…" at bounding box center [782, 212] width 140 height 35
click at [713, 195] on select "[PERSON_NAME] Mars [PERSON_NAME] Juin Juillet Août Septembre Octobre Novembre D…" at bounding box center [782, 212] width 140 height 35
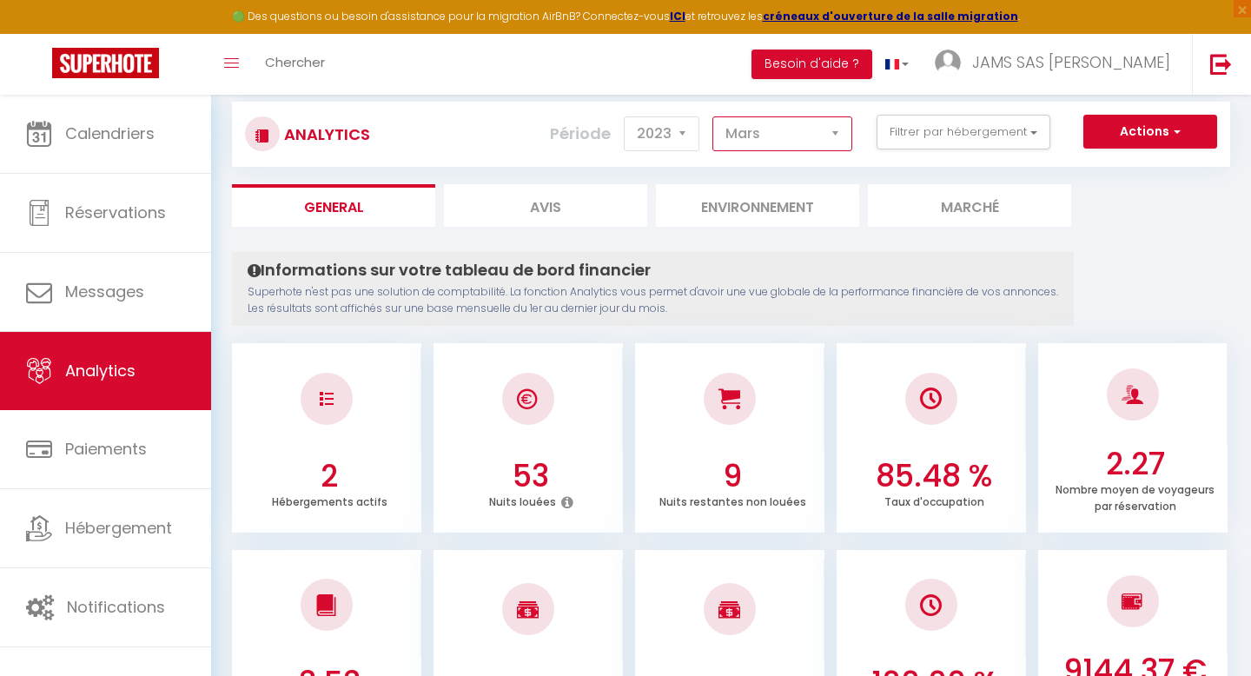
scroll to position [0, 0]
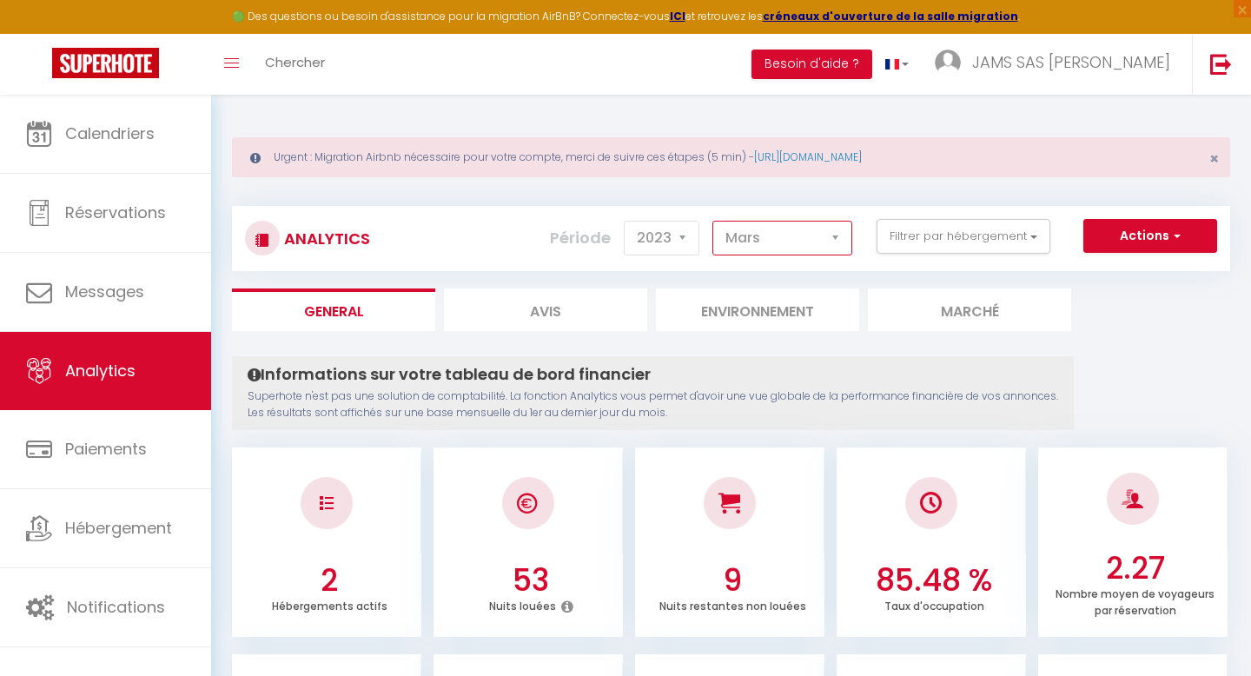
click at [812, 236] on select "[PERSON_NAME] Mars [PERSON_NAME] Juin Juillet Août Septembre Octobre Novembre D…" at bounding box center [782, 238] width 140 height 35
click at [713, 221] on select "[PERSON_NAME] Mars [PERSON_NAME] Juin Juillet Août Septembre Octobre Novembre D…" at bounding box center [782, 238] width 140 height 35
click at [833, 234] on select "[PERSON_NAME] Mars [PERSON_NAME] Juin Juillet Août Septembre Octobre Novembre D…" at bounding box center [782, 238] width 140 height 35
click at [713, 221] on select "[PERSON_NAME] Mars [PERSON_NAME] Juin Juillet Août Septembre Octobre Novembre D…" at bounding box center [782, 238] width 140 height 35
click at [844, 234] on select "[PERSON_NAME] Mars [PERSON_NAME] Juin Juillet Août Septembre Octobre Novembre D…" at bounding box center [782, 238] width 140 height 35
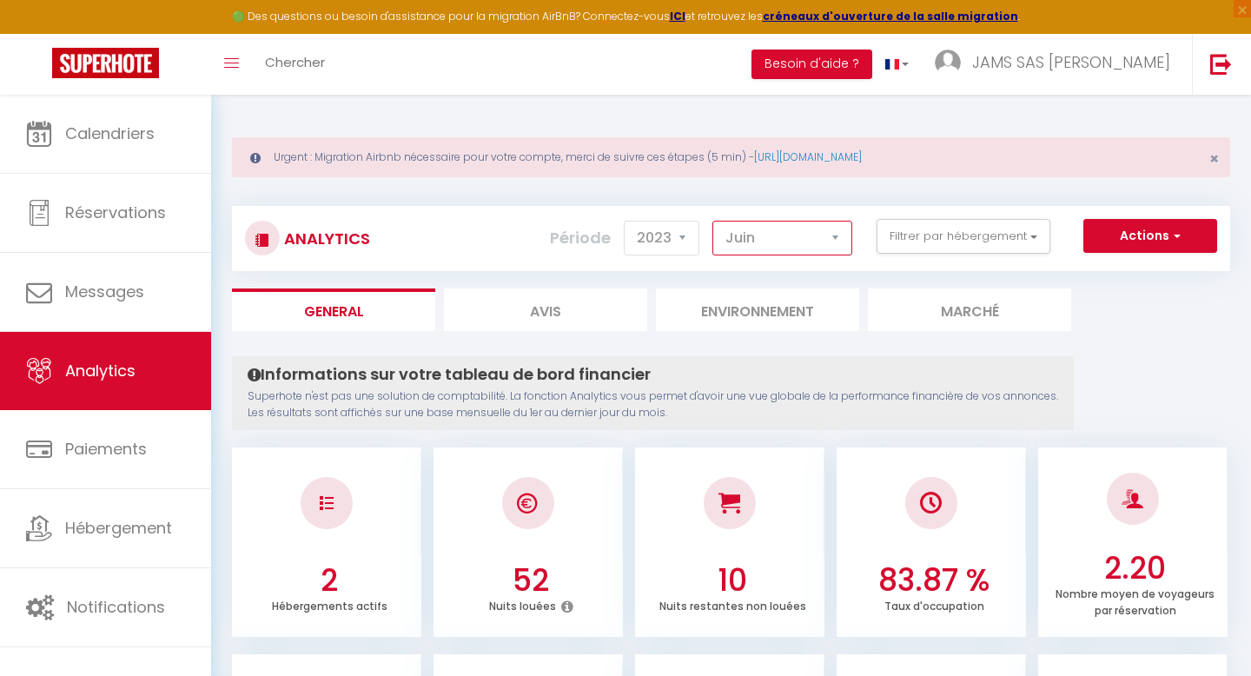
click at [713, 221] on select "[PERSON_NAME] Mars [PERSON_NAME] Juin Juillet Août Septembre Octobre Novembre D…" at bounding box center [782, 238] width 140 height 35
click at [841, 239] on select "[PERSON_NAME] Mars [PERSON_NAME] Juin Juillet Août Septembre Octobre Novembre D…" at bounding box center [782, 238] width 140 height 35
click at [713, 221] on select "[PERSON_NAME] Mars [PERSON_NAME] Juin Juillet Août Septembre Octobre Novembre D…" at bounding box center [782, 238] width 140 height 35
click at [838, 227] on select "[PERSON_NAME] Mars [PERSON_NAME] Juin Juillet Août Septembre Octobre Novembre D…" at bounding box center [782, 238] width 140 height 35
click at [713, 221] on select "[PERSON_NAME] Mars [PERSON_NAME] Juin Juillet Août Septembre Octobre Novembre D…" at bounding box center [782, 238] width 140 height 35
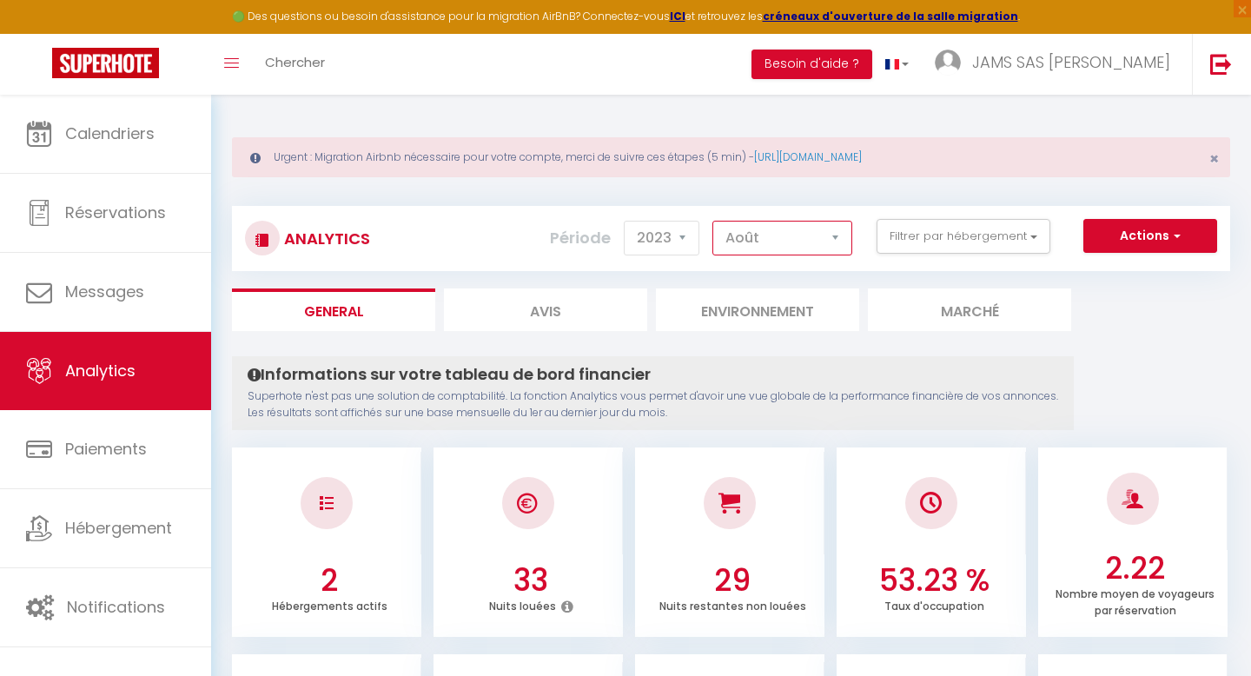
click at [841, 240] on select "[PERSON_NAME] Mars [PERSON_NAME] Juin Juillet Août Septembre Octobre Novembre D…" at bounding box center [782, 238] width 140 height 35
click at [713, 221] on select "[PERSON_NAME] Mars [PERSON_NAME] Juin Juillet Août Septembre Octobre Novembre D…" at bounding box center [782, 238] width 140 height 35
click at [847, 248] on select "[PERSON_NAME] Mars [PERSON_NAME] Juin Juillet Août Septembre Octobre Novembre D…" at bounding box center [782, 238] width 140 height 35
click at [713, 221] on select "[PERSON_NAME] Mars [PERSON_NAME] Juin Juillet Août Septembre Octobre Novembre D…" at bounding box center [782, 238] width 140 height 35
click at [816, 241] on select "[PERSON_NAME] Mars [PERSON_NAME] Juin Juillet Août Septembre Octobre Novembre D…" at bounding box center [782, 238] width 140 height 35
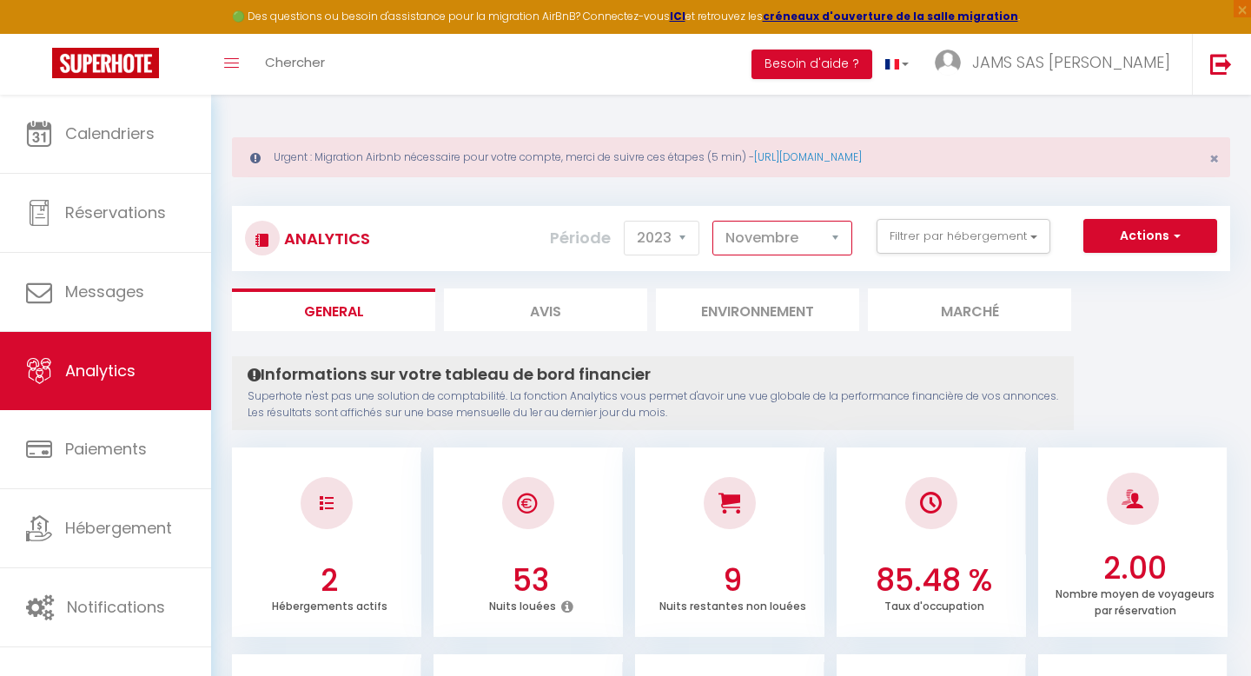
click at [713, 221] on select "[PERSON_NAME] Mars [PERSON_NAME] Juin Juillet Août Septembre Octobre Novembre D…" at bounding box center [782, 238] width 140 height 35
click at [850, 239] on select "[PERSON_NAME] Mars [PERSON_NAME] Juin Juillet Août Septembre Octobre Novembre D…" at bounding box center [782, 238] width 140 height 35
select select "12"
click at [713, 221] on select "[PERSON_NAME] Mars [PERSON_NAME] Juin Juillet Août Septembre Octobre Novembre D…" at bounding box center [782, 238] width 140 height 35
click at [690, 231] on select "2014 2015 2016 2017 2018 2019 2020 2021 2022 2023 2024 2025 2026 2027" at bounding box center [662, 238] width 76 height 35
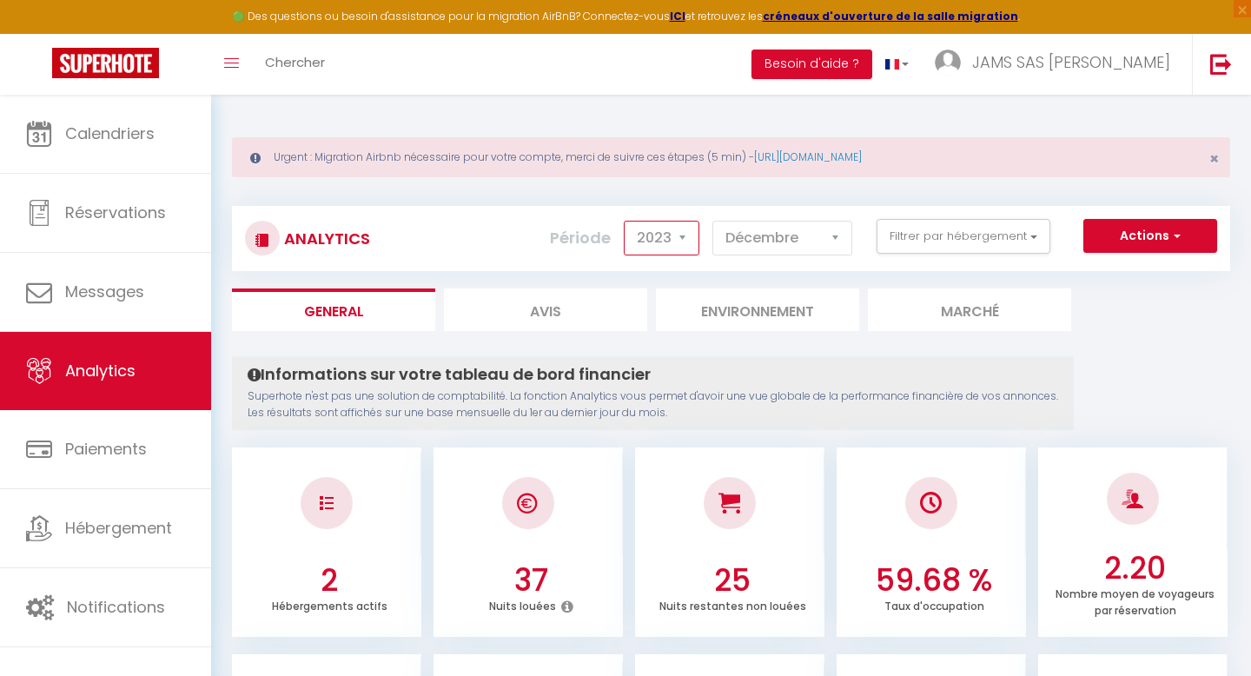
select select "2022"
click at [625, 221] on select "2014 2015 2016 2017 2018 2019 2020 2021 2022 2023 2024 2025 2026 2027" at bounding box center [662, 238] width 76 height 35
click at [838, 235] on select "[PERSON_NAME] Mars [PERSON_NAME] Juin Juillet Août Septembre Octobre Novembre D…" at bounding box center [782, 238] width 140 height 35
click at [837, 231] on select "[PERSON_NAME] Mars [PERSON_NAME] Juin Juillet Août Septembre Octobre Novembre D…" at bounding box center [782, 238] width 140 height 35
select select "1"
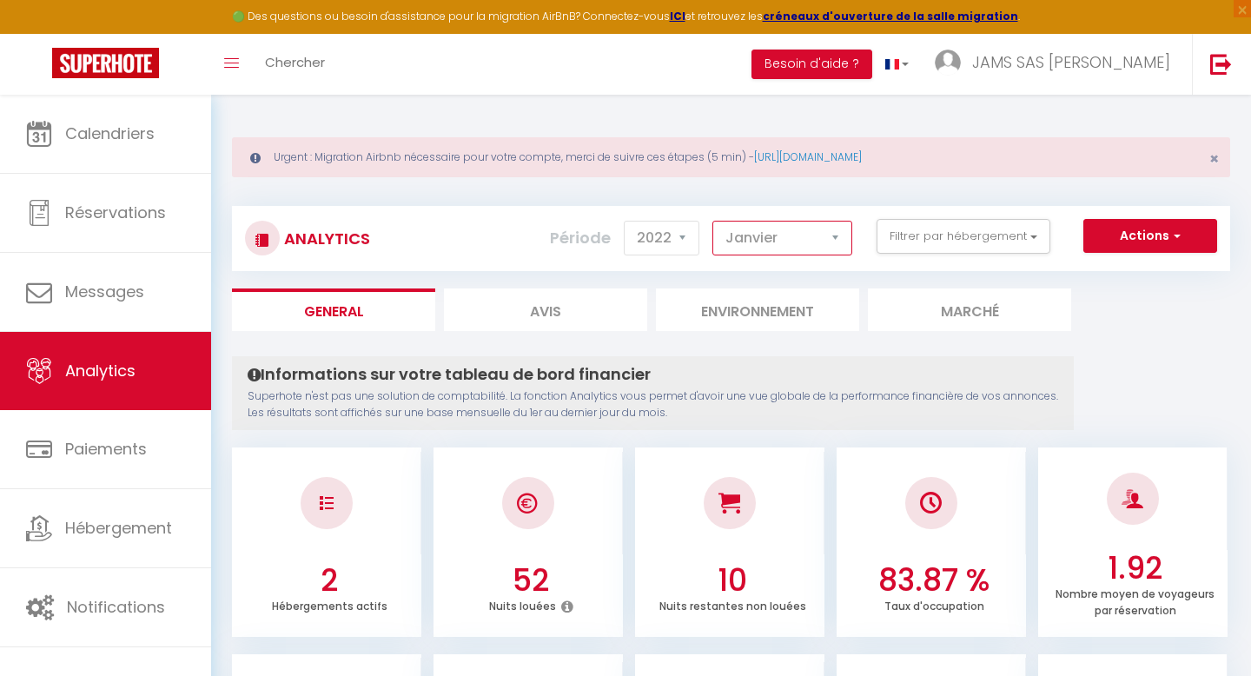
click at [713, 221] on select "[PERSON_NAME] Mars [PERSON_NAME] Juin Juillet Août Septembre Octobre Novembre D…" at bounding box center [782, 238] width 140 height 35
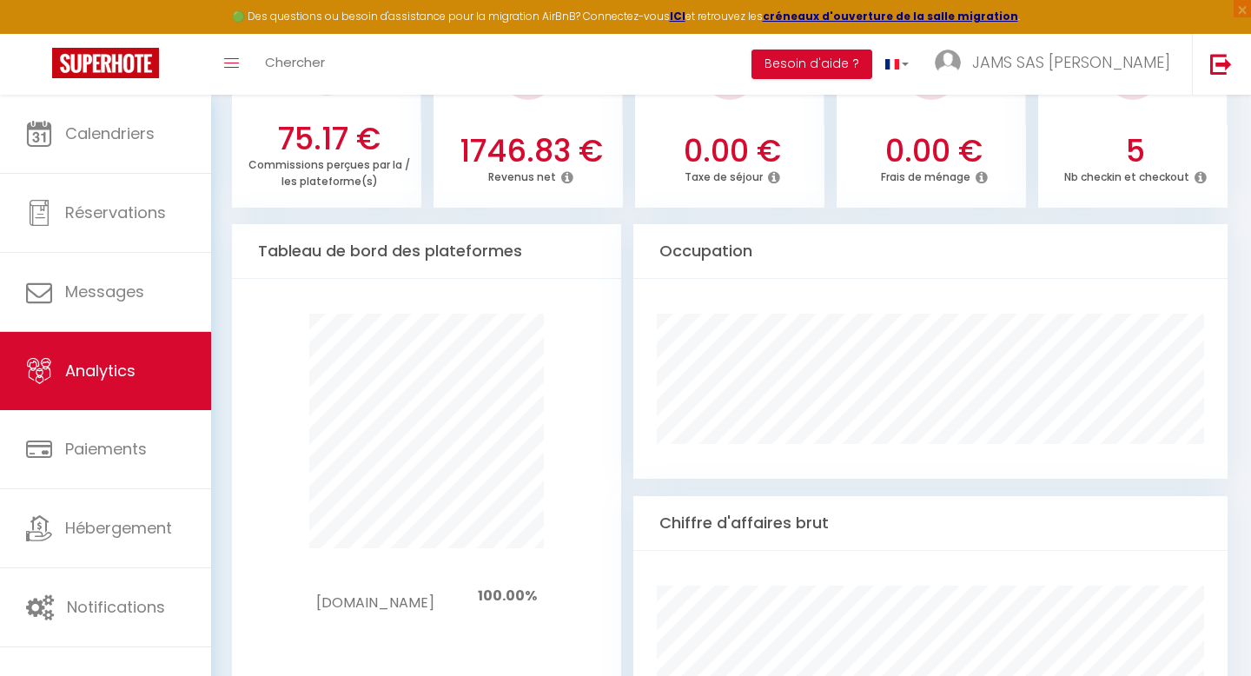
scroll to position [853, 0]
